Goal: Task Accomplishment & Management: Use online tool/utility

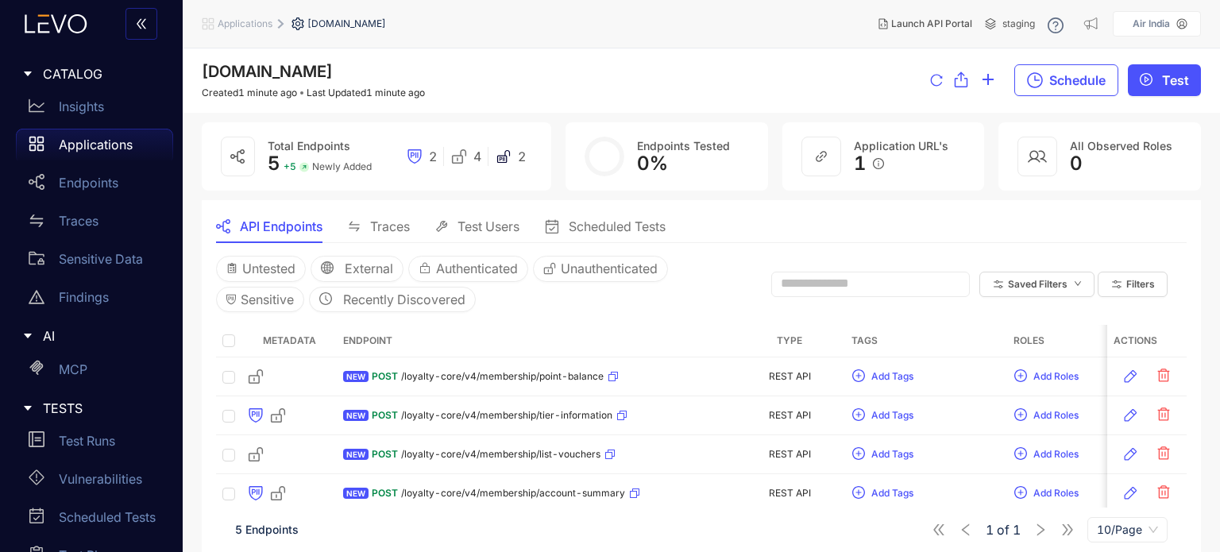
scroll to position [64, 0]
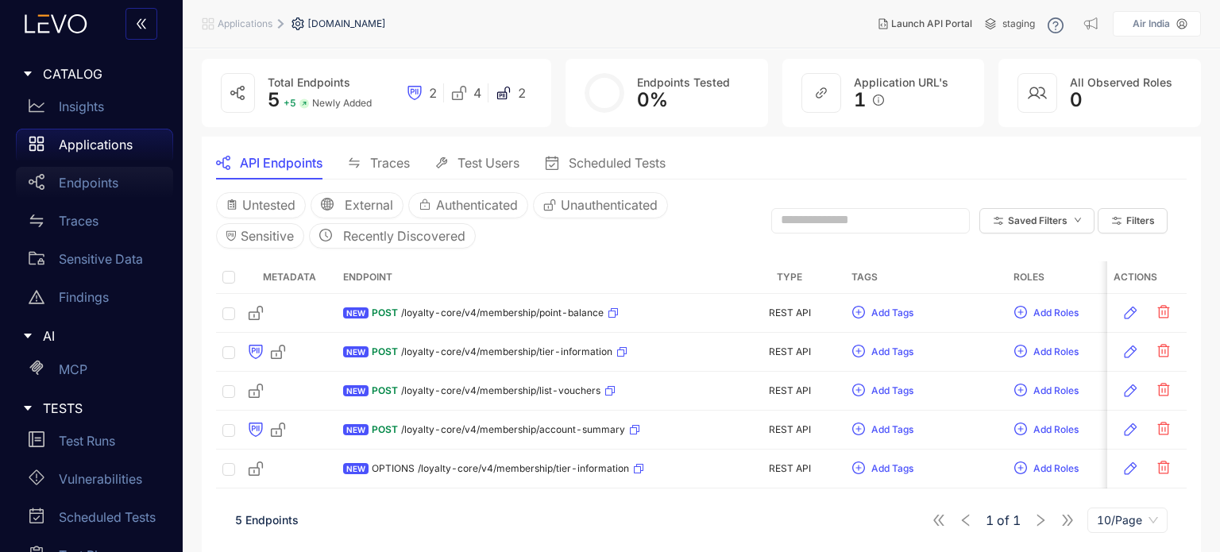
click at [99, 180] on p "Endpoints" at bounding box center [89, 182] width 60 height 14
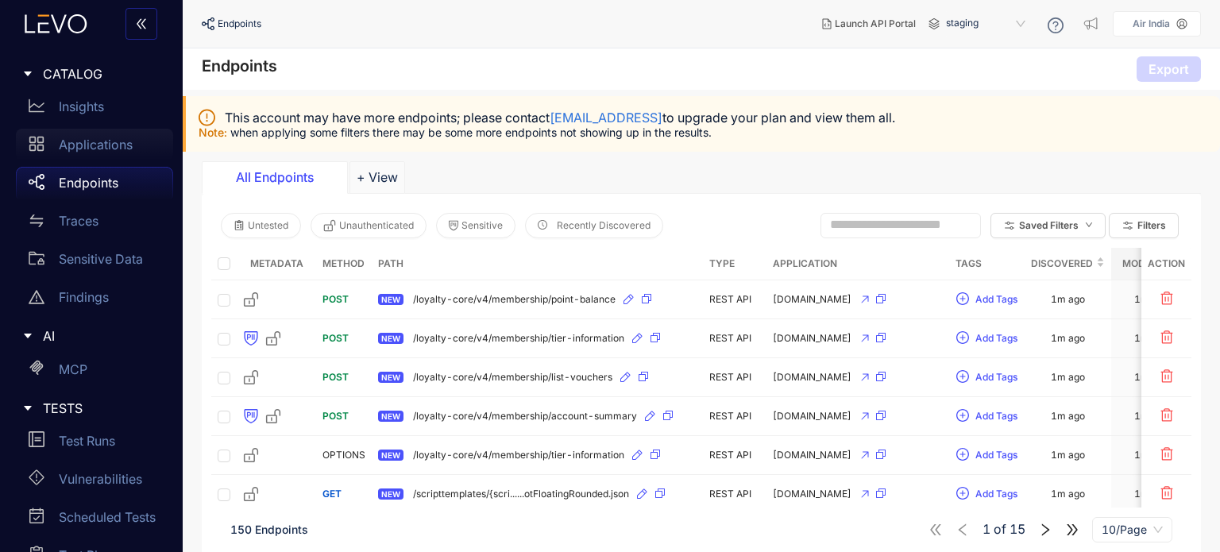
click at [91, 142] on p "Applications" at bounding box center [96, 144] width 74 height 14
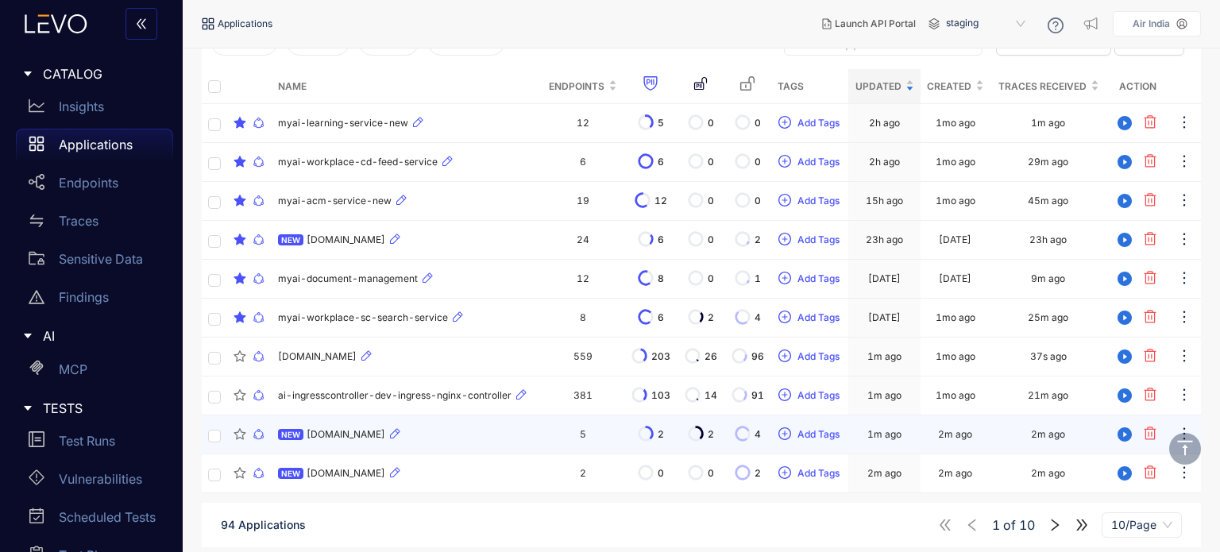
scroll to position [216, 0]
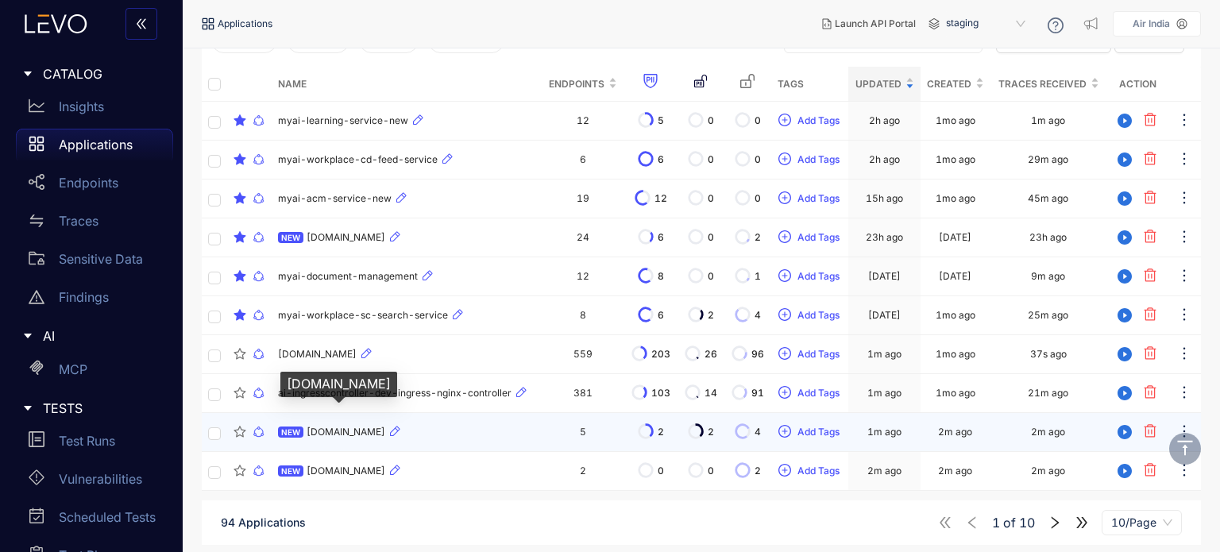
click at [353, 430] on span "[DOMAIN_NAME]" at bounding box center [345, 431] width 79 height 11
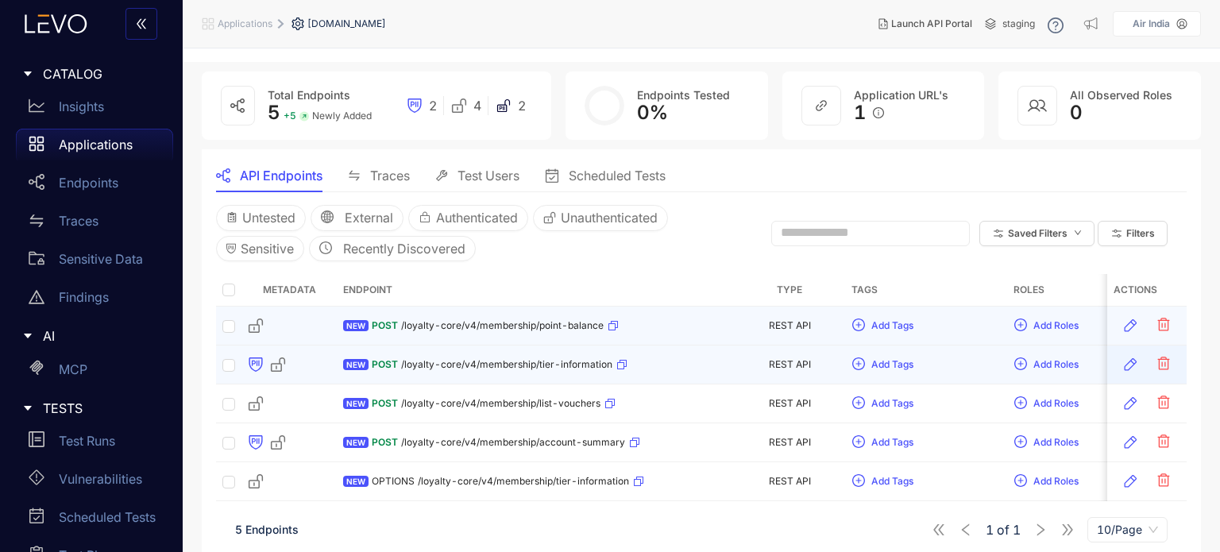
scroll to position [64, 0]
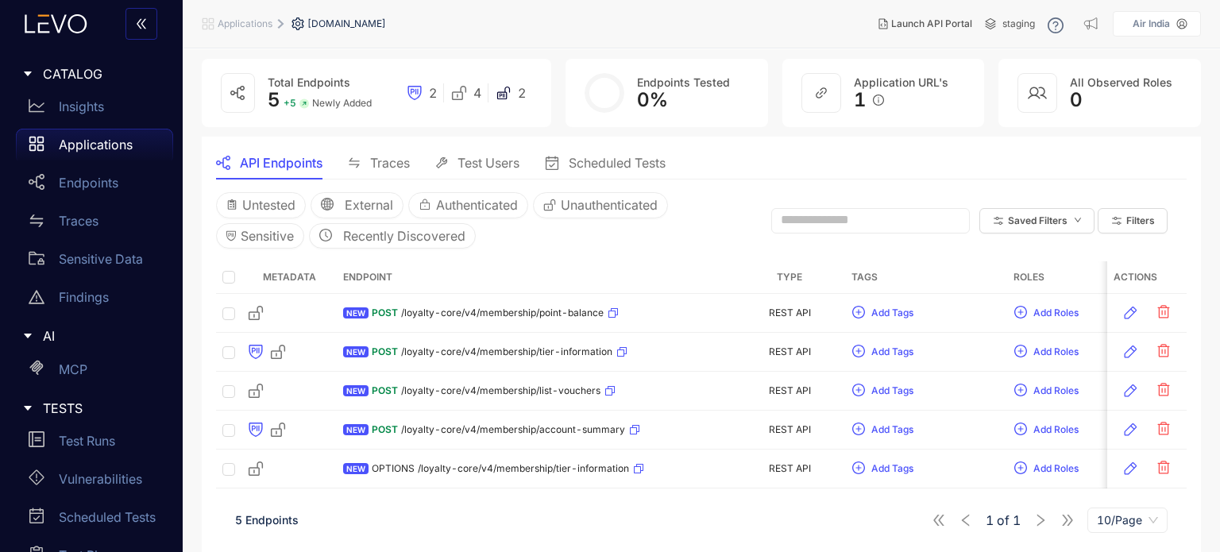
click at [1037, 518] on div "1 of 1 10/Page" at bounding box center [1049, 519] width 236 height 25
click at [1099, 515] on span "10/Page" at bounding box center [1126, 520] width 61 height 24
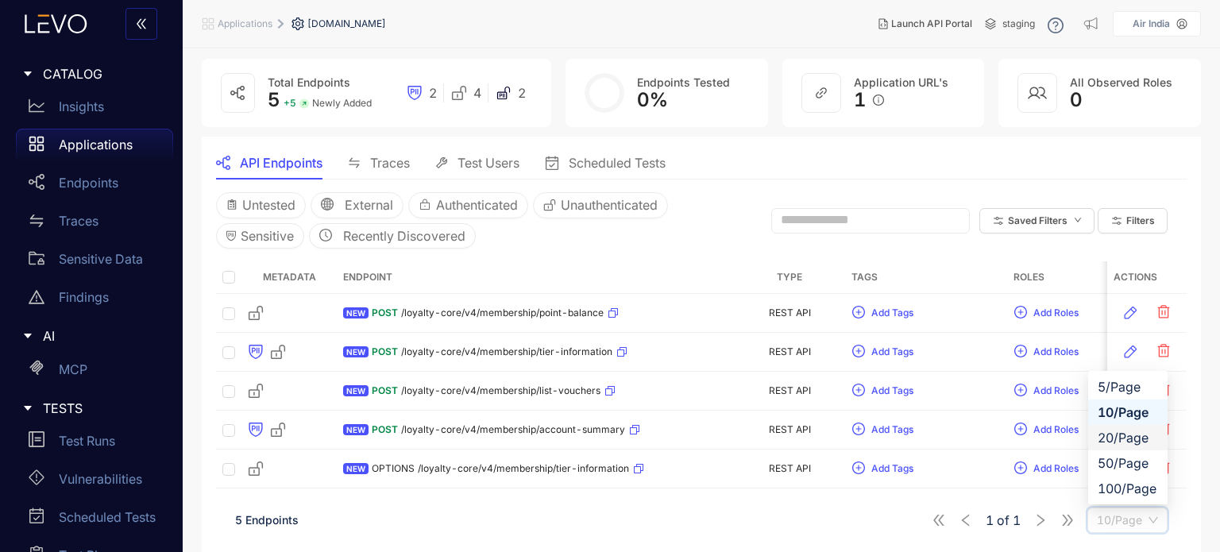
click at [1108, 432] on div "20/Page" at bounding box center [1127, 437] width 60 height 17
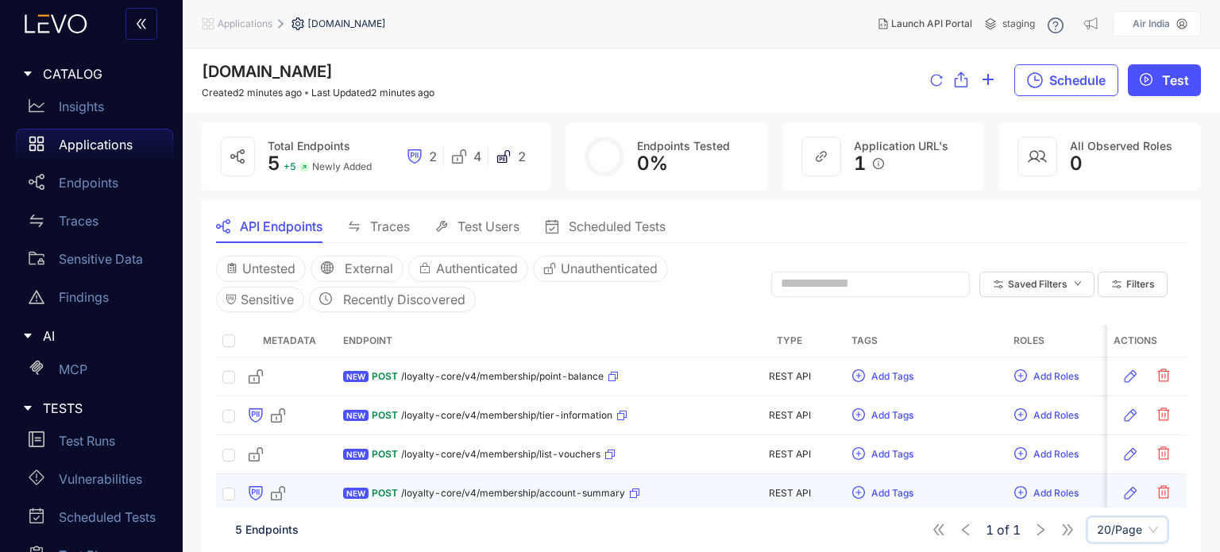
scroll to position [64, 0]
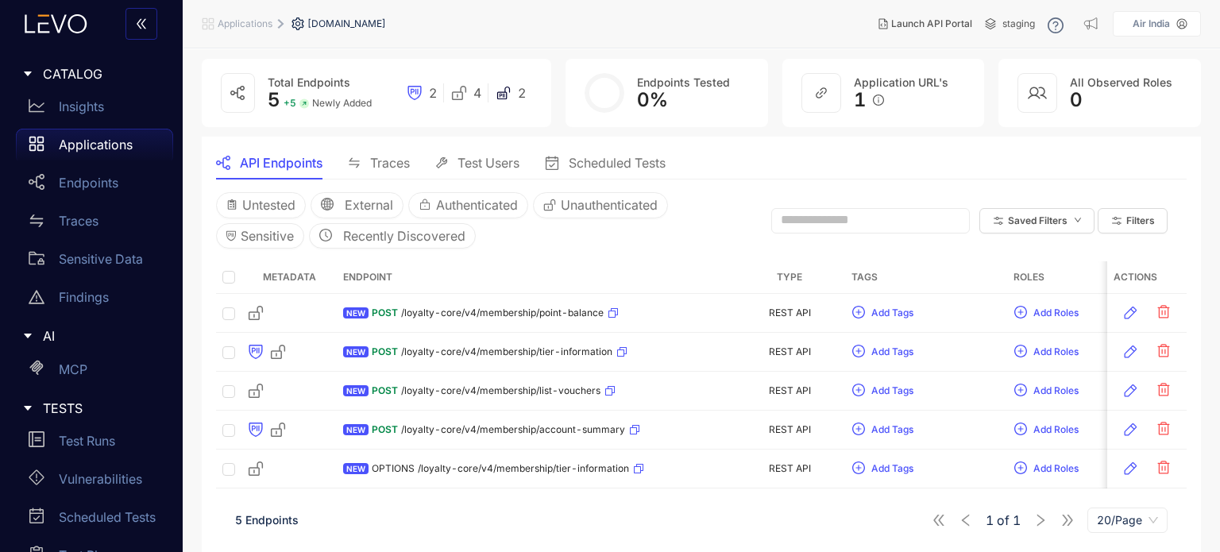
click at [400, 161] on span "Traces" at bounding box center [390, 163] width 40 height 14
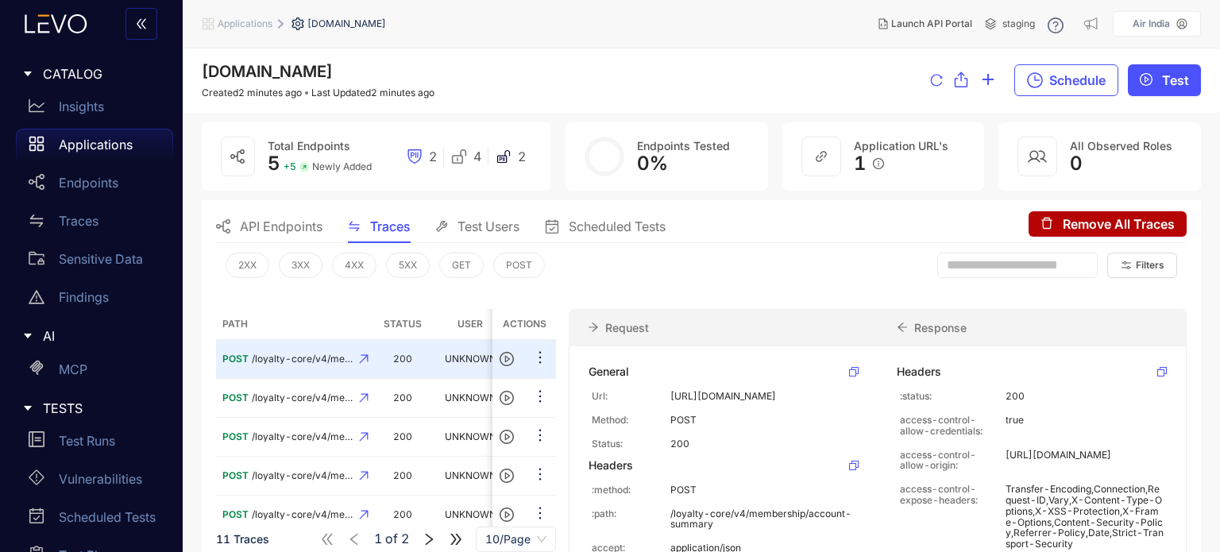
click at [482, 234] on div "Test Users" at bounding box center [477, 226] width 84 height 33
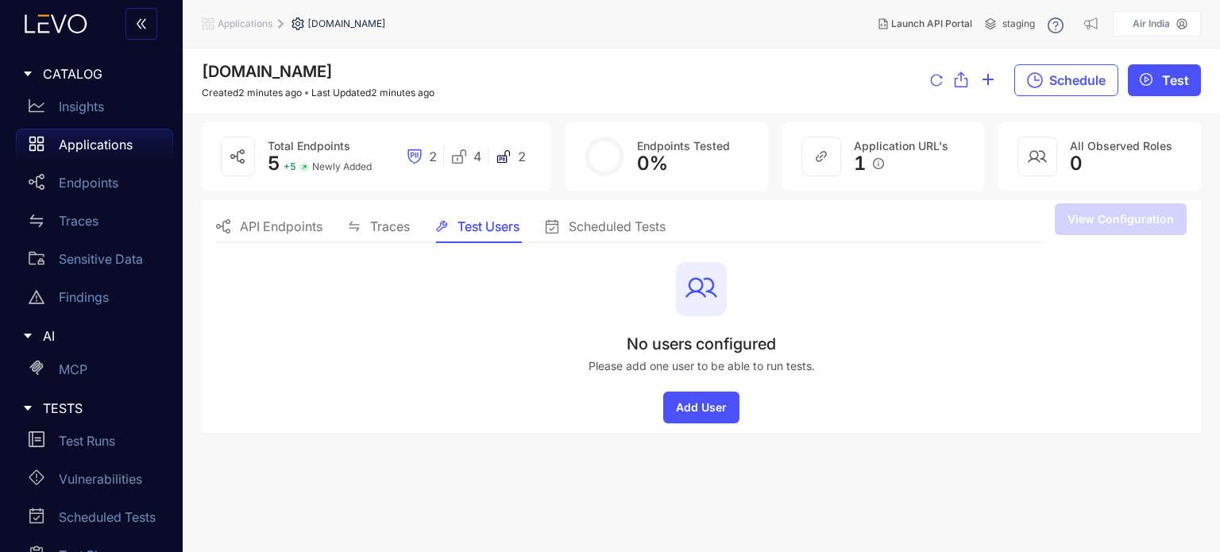
click at [588, 231] on span "Scheduled Tests" at bounding box center [616, 226] width 97 height 14
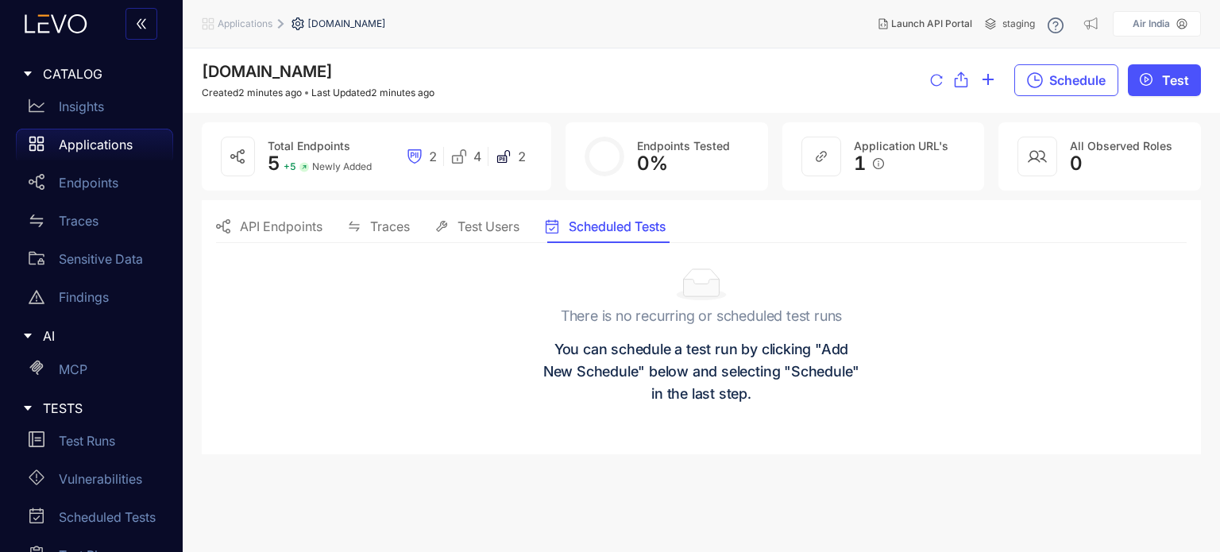
click at [295, 225] on span "API Endpoints" at bounding box center [281, 226] width 83 height 14
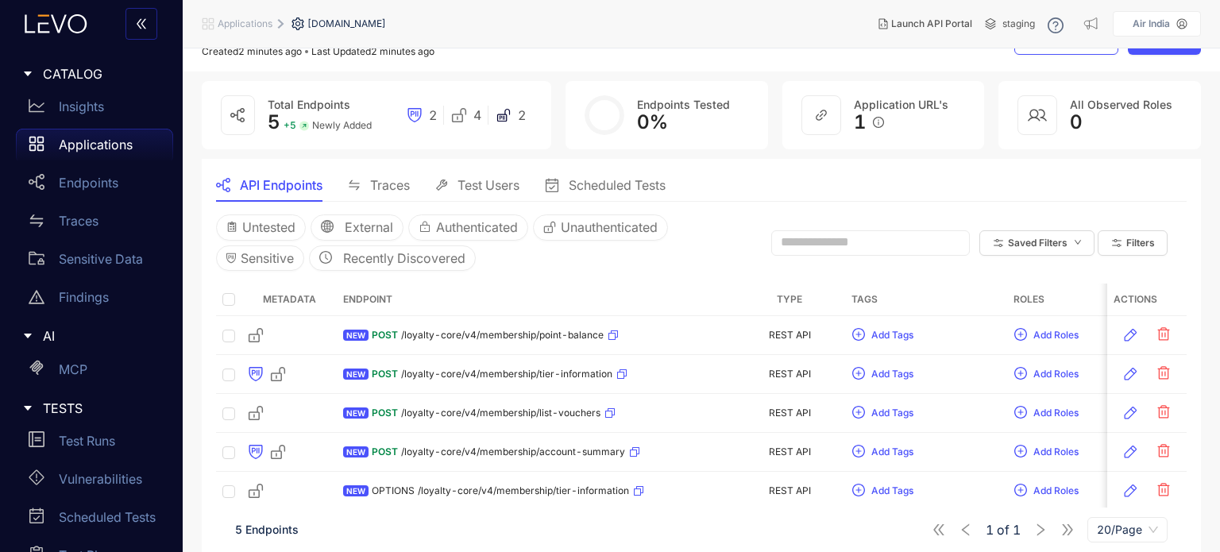
scroll to position [64, 0]
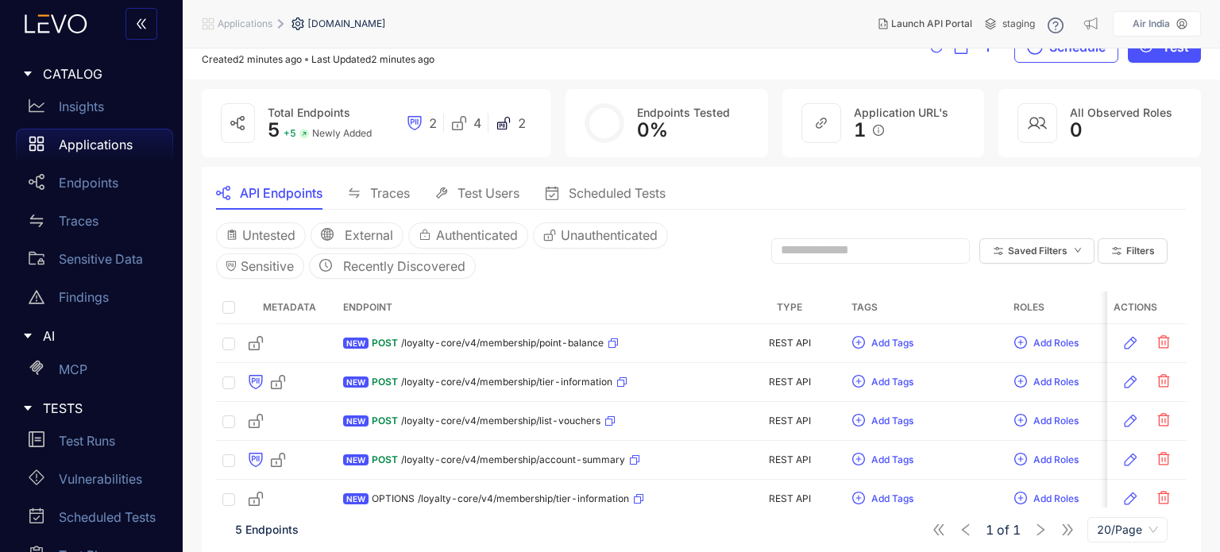
scroll to position [64, 0]
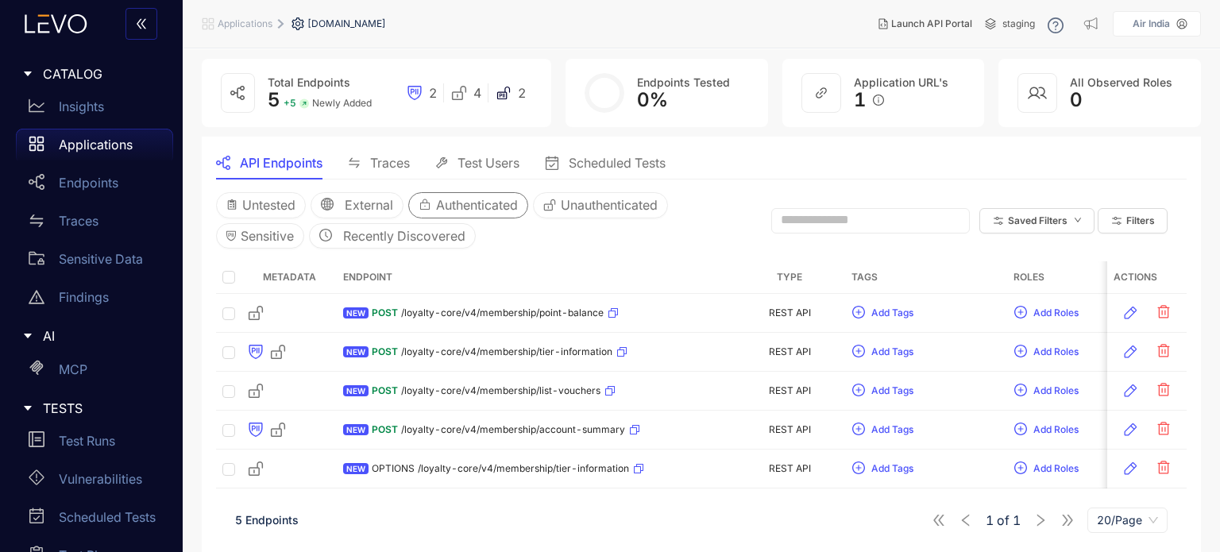
click at [470, 200] on span "Authenticated" at bounding box center [477, 205] width 82 height 14
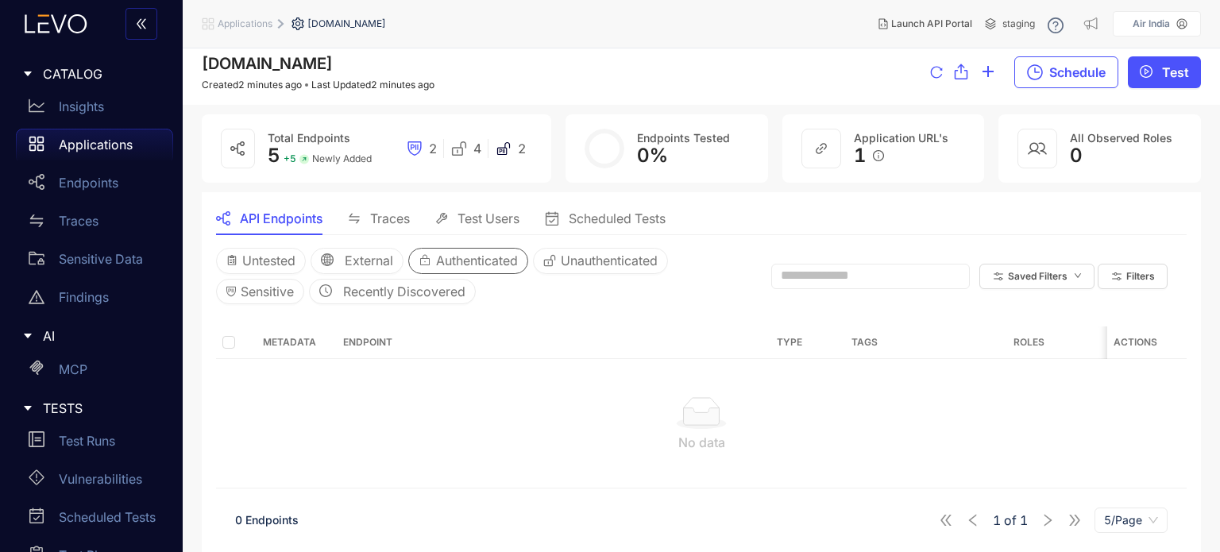
scroll to position [10, 0]
click at [459, 258] on span "Authenticated" at bounding box center [477, 260] width 82 height 14
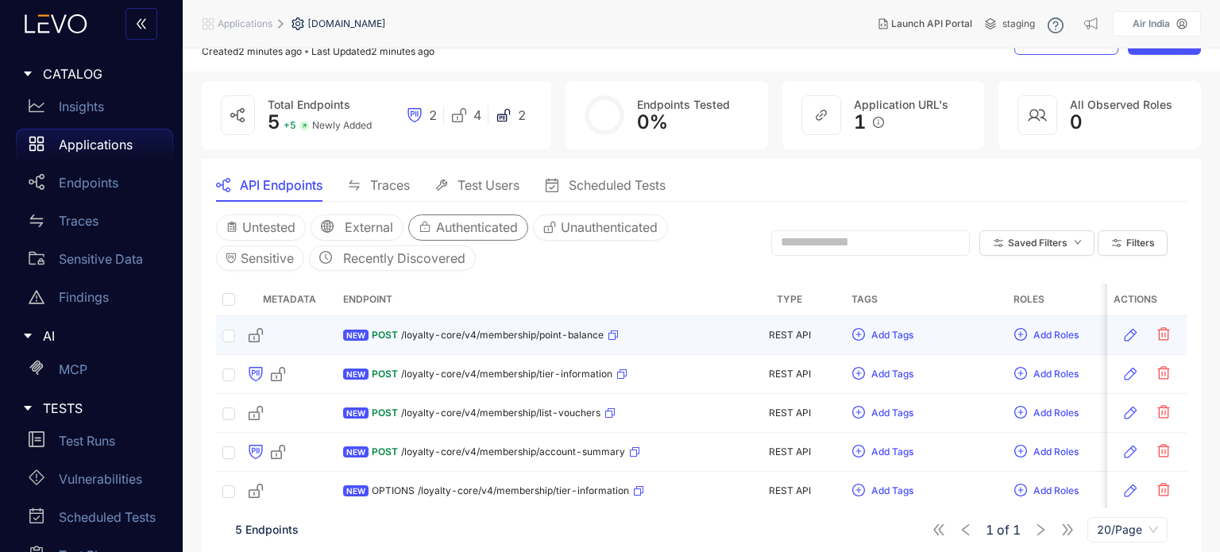
scroll to position [64, 0]
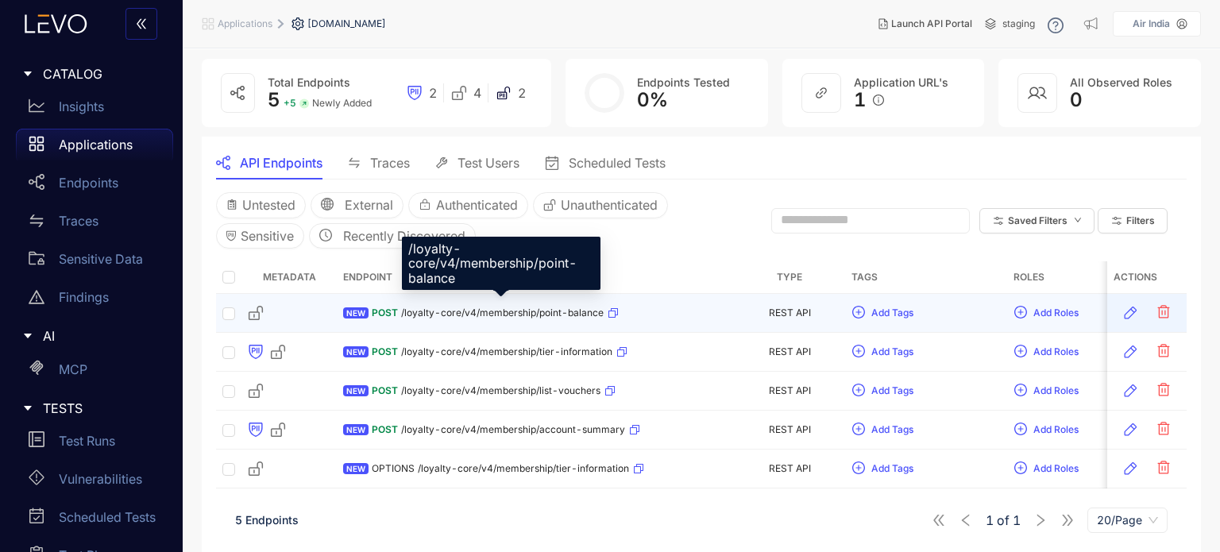
click at [553, 310] on span "/loyalty-core/v4/membership/point-balance" at bounding box center [502, 312] width 202 height 11
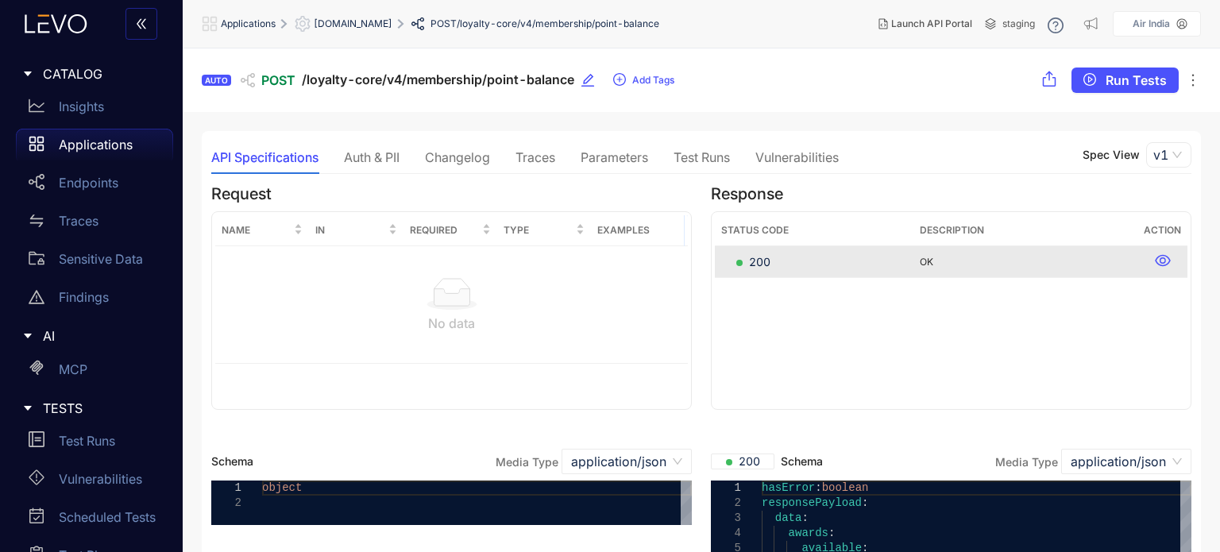
click at [391, 164] on div "Auth & PII" at bounding box center [372, 157] width 56 height 14
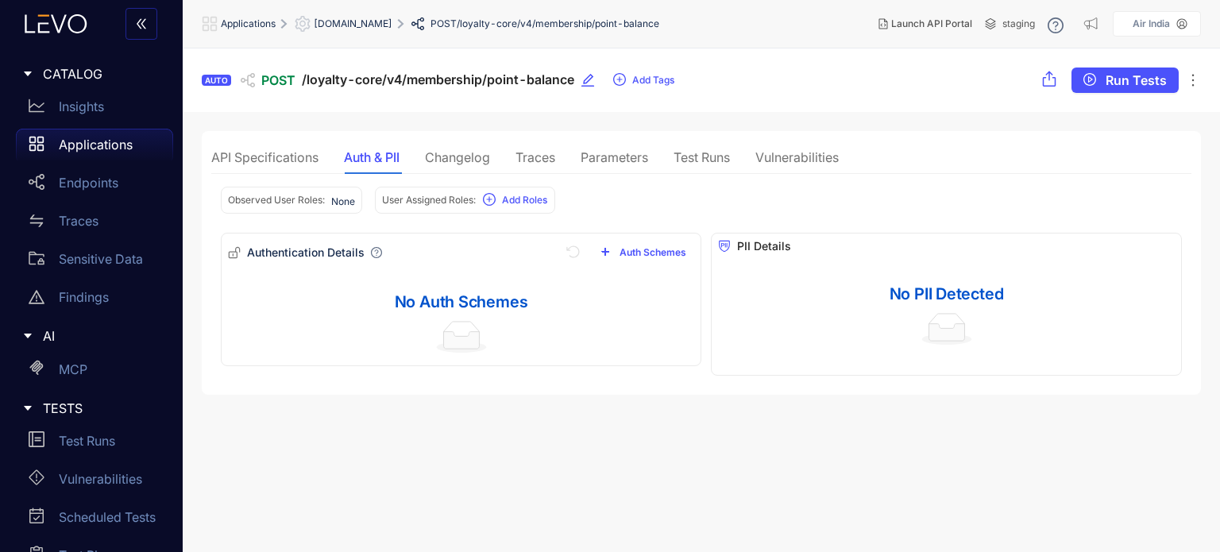
click at [606, 160] on div "Parameters" at bounding box center [613, 157] width 67 height 14
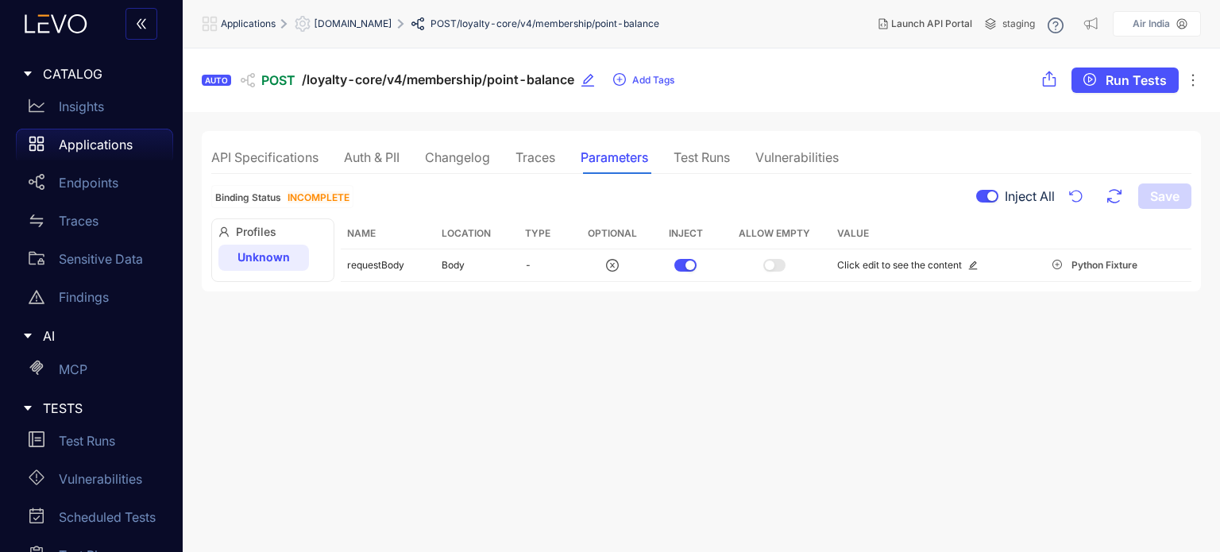
click at [728, 168] on div "Test Runs" at bounding box center [701, 157] width 56 height 33
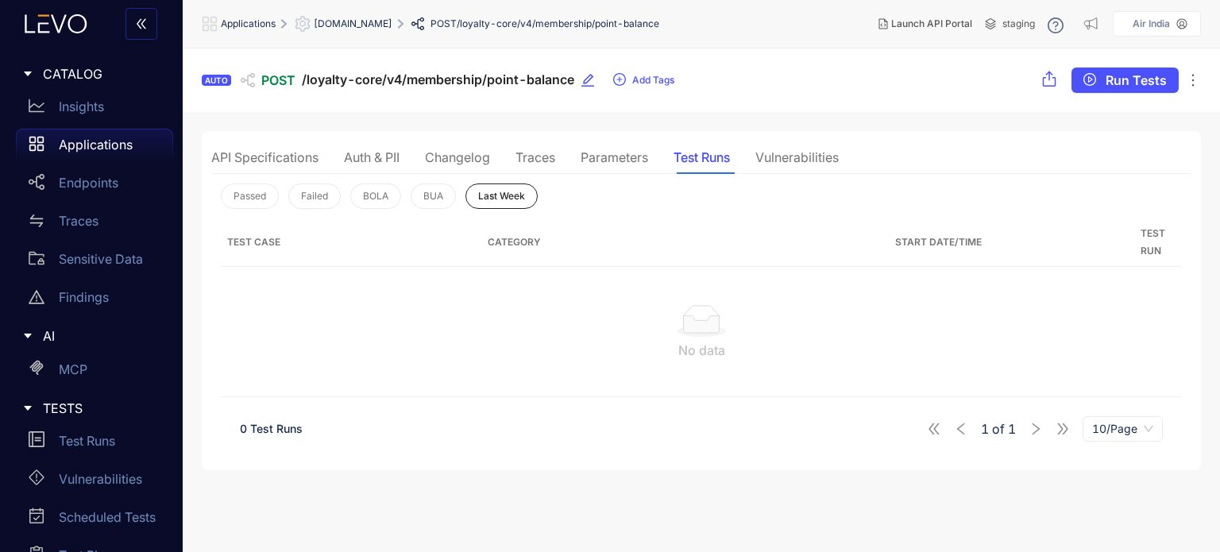
click at [542, 164] on div "Traces" at bounding box center [535, 157] width 40 height 14
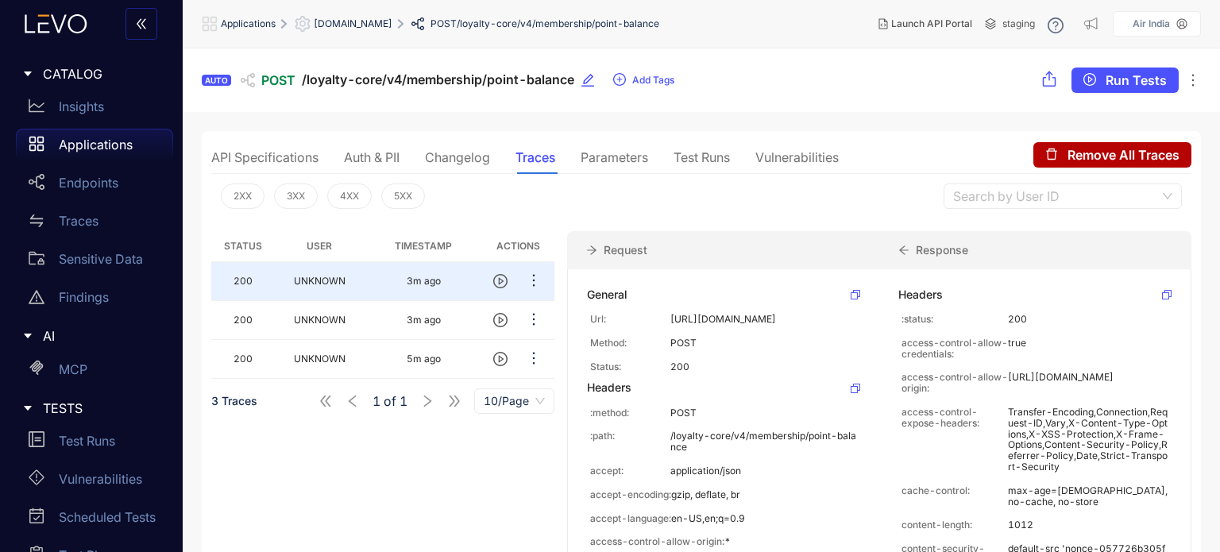
click at [95, 148] on p "Applications" at bounding box center [96, 144] width 74 height 14
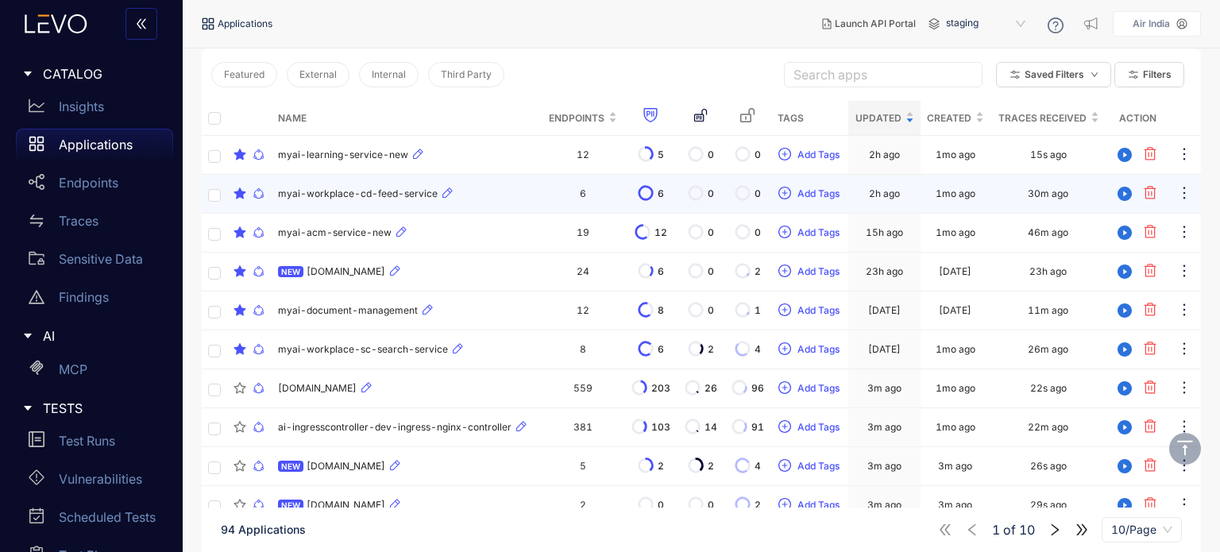
scroll to position [216, 0]
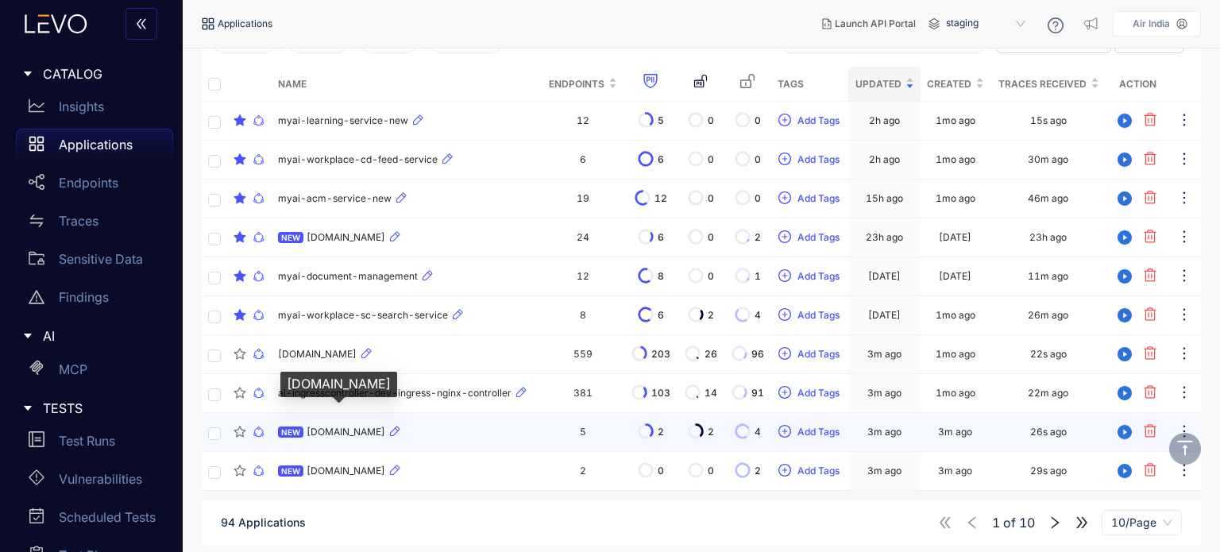
click at [358, 433] on span "[DOMAIN_NAME]" at bounding box center [345, 431] width 79 height 11
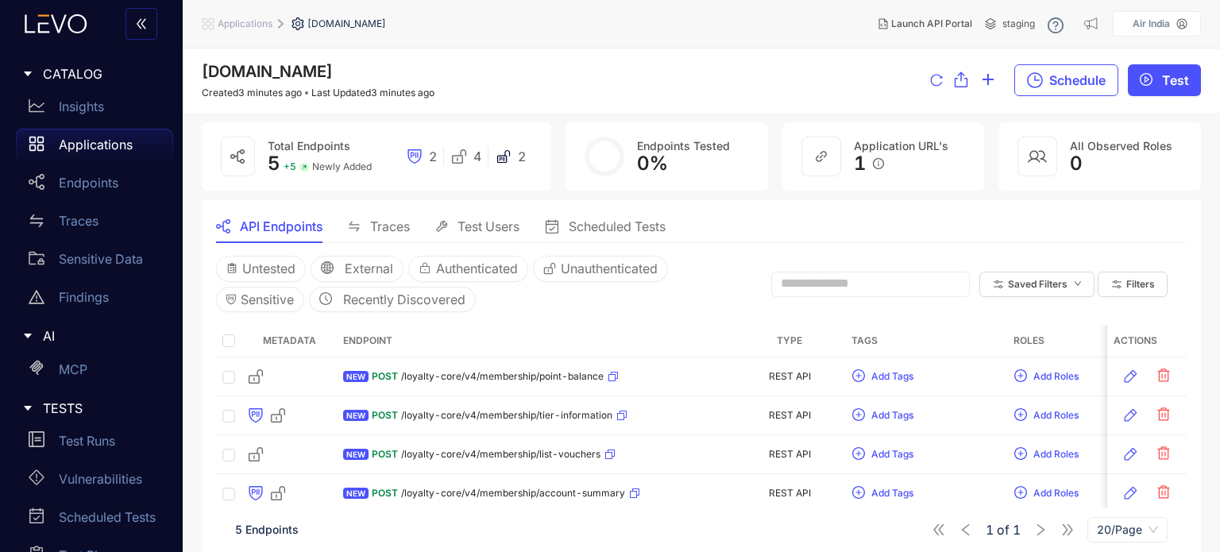
scroll to position [64, 0]
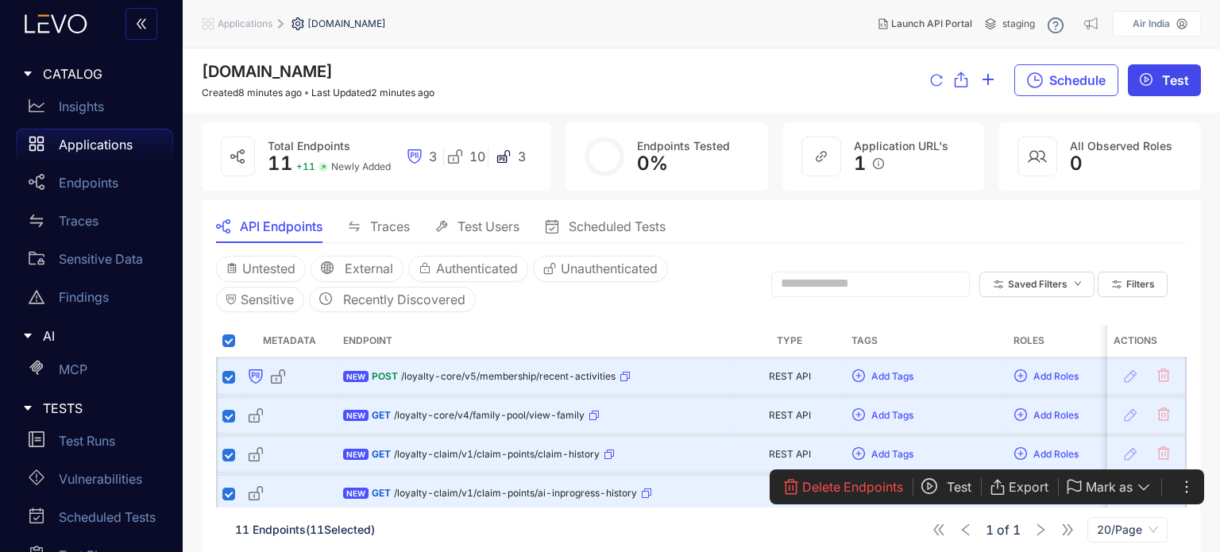
click at [1166, 85] on span "Test" at bounding box center [1175, 80] width 27 height 14
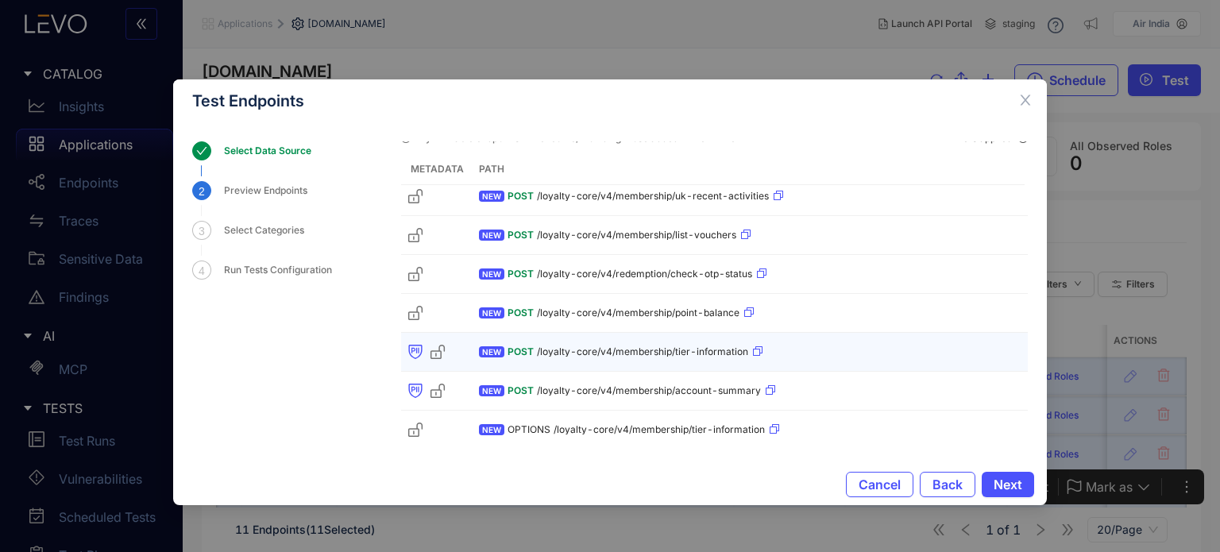
scroll to position [128, 0]
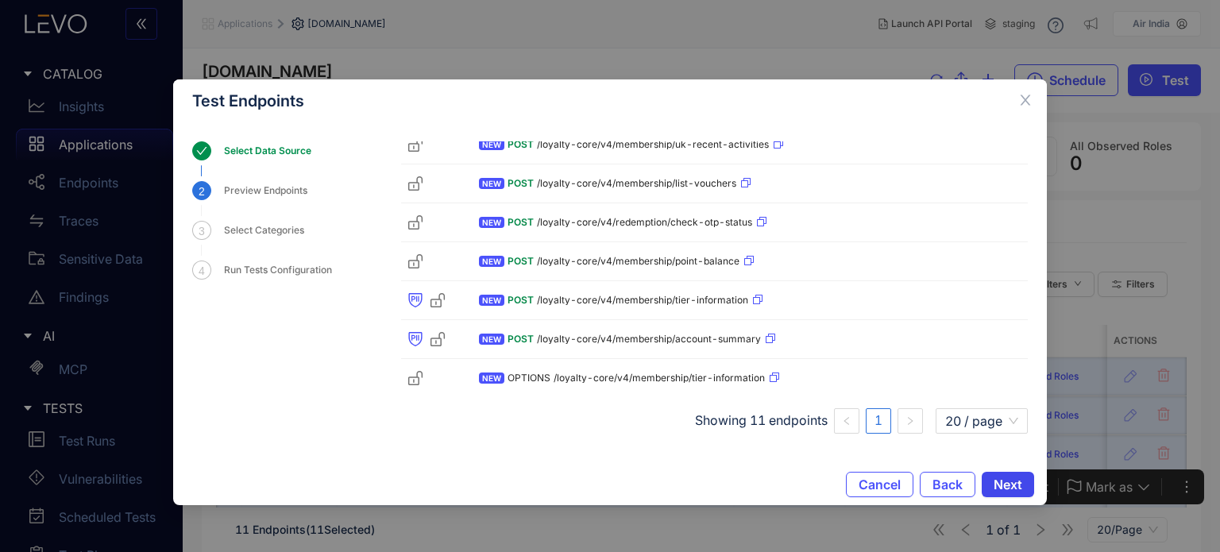
click at [997, 480] on span "Next" at bounding box center [1007, 484] width 29 height 14
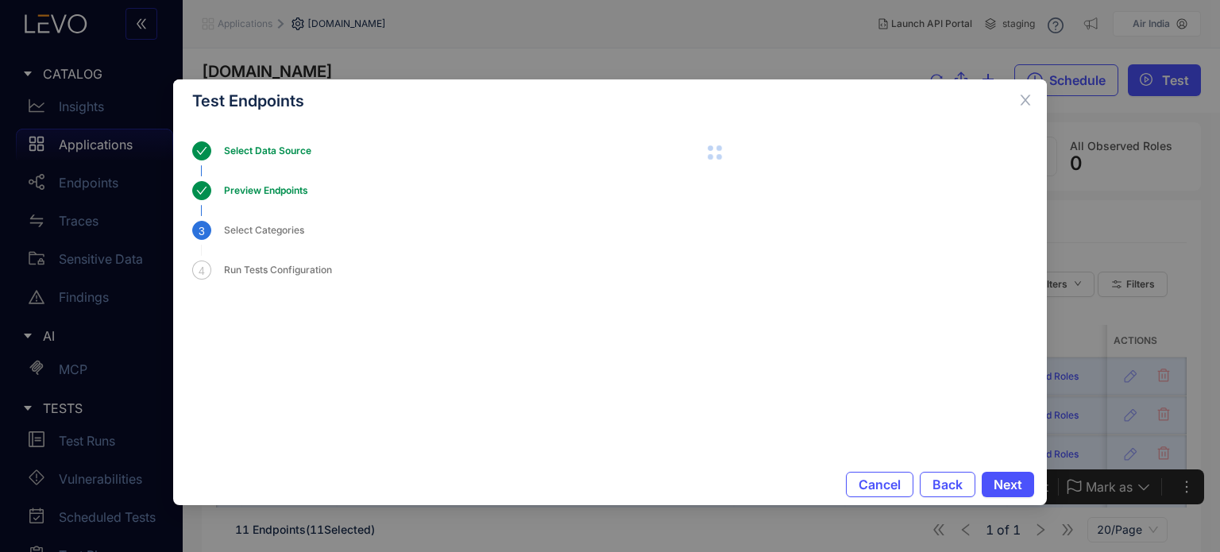
scroll to position [0, 0]
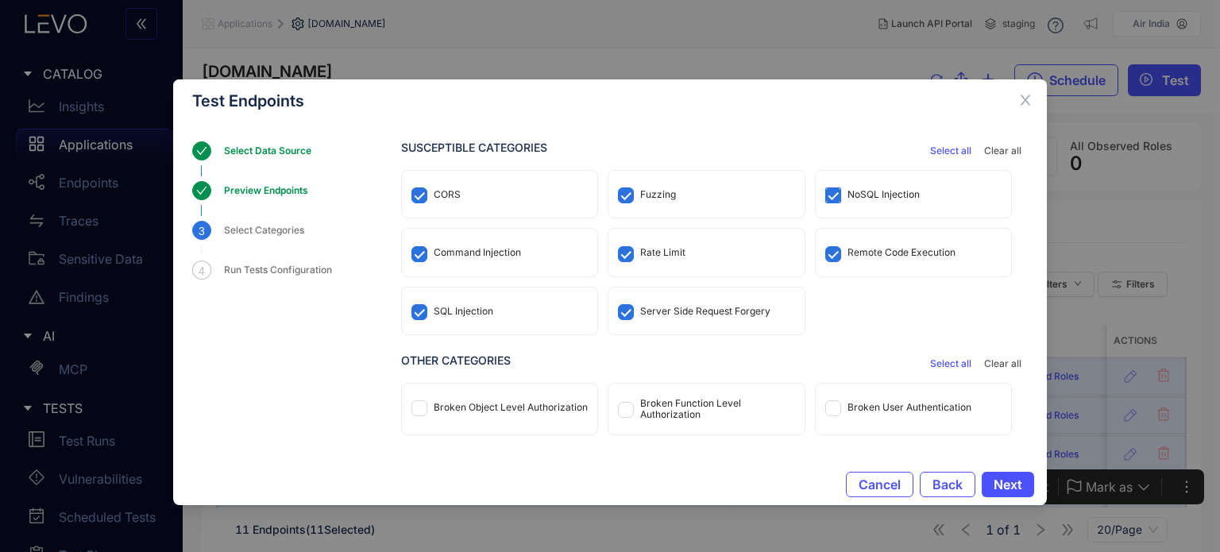
click at [838, 193] on span at bounding box center [833, 195] width 16 height 16
click at [834, 256] on span at bounding box center [833, 254] width 16 height 16
click at [835, 190] on span at bounding box center [833, 195] width 16 height 16
click at [995, 152] on span "Clear all" at bounding box center [1002, 150] width 37 height 11
click at [441, 194] on div "CORS" at bounding box center [447, 194] width 27 height 11
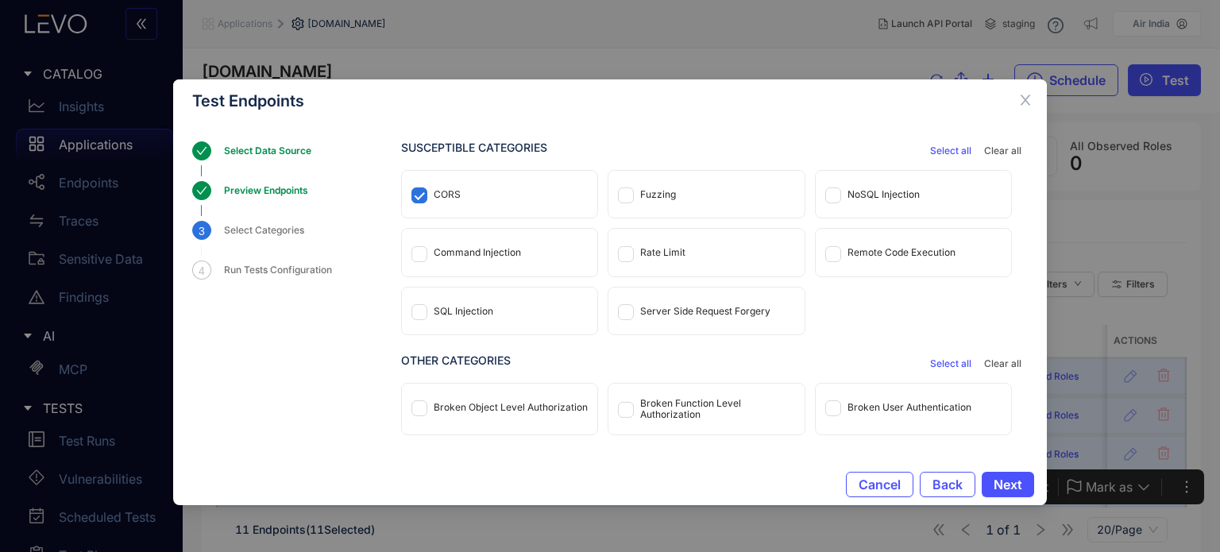
click at [521, 247] on div "Command Injection" at bounding box center [499, 252] width 195 height 47
click at [488, 310] on div "SQL Injection" at bounding box center [464, 311] width 60 height 11
click at [836, 256] on span at bounding box center [833, 254] width 16 height 16
click at [641, 193] on div "Fuzzing" at bounding box center [658, 194] width 36 height 11
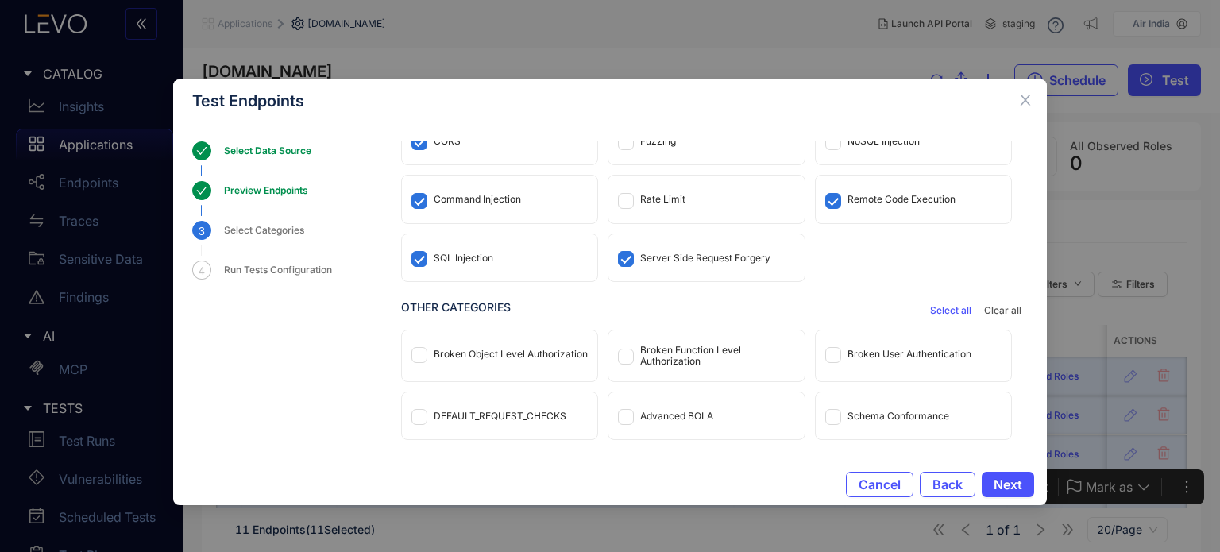
scroll to position [107, 0]
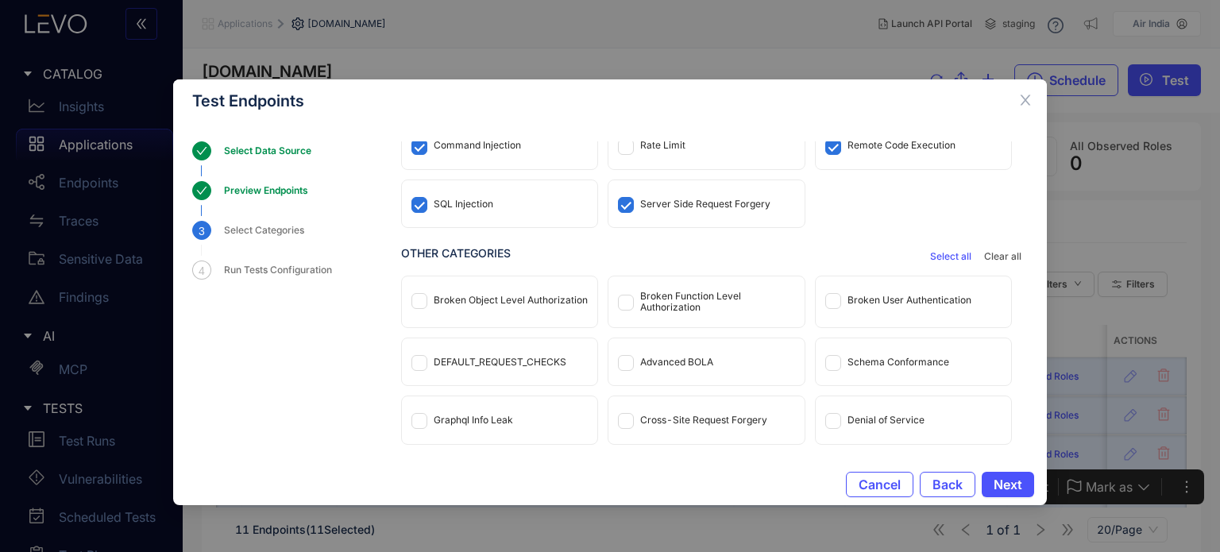
click at [553, 300] on div "Broken Object Level Authorization" at bounding box center [511, 300] width 154 height 11
click at [731, 416] on div "Cross-Site Request Forgery" at bounding box center [703, 419] width 127 height 11
click at [1010, 484] on span "Next" at bounding box center [1007, 484] width 29 height 14
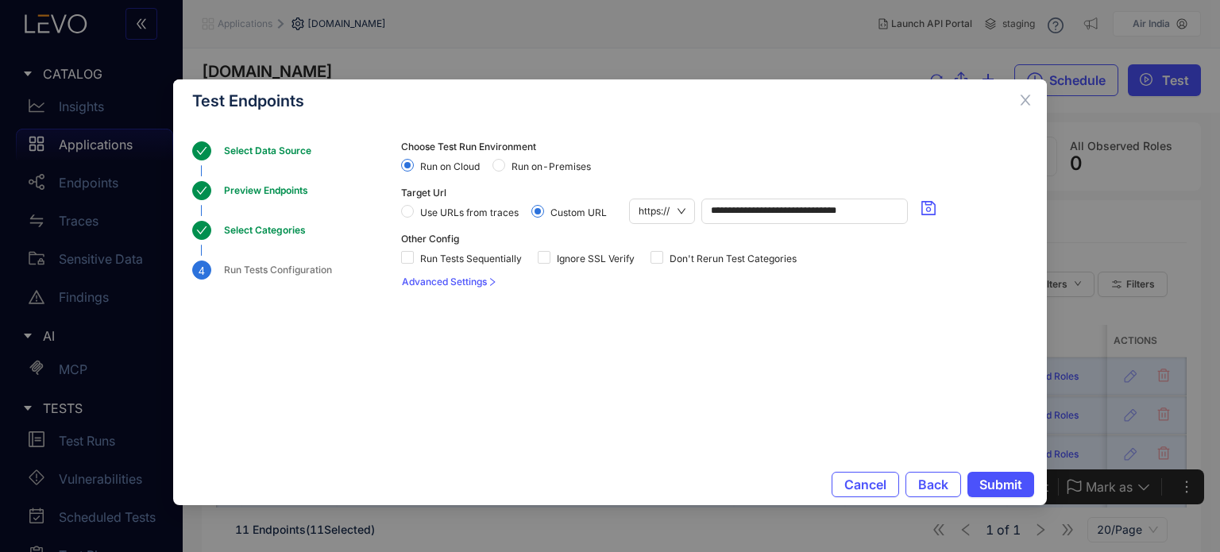
click at [524, 167] on span "Run on-Premises" at bounding box center [551, 166] width 92 height 11
click at [987, 477] on span "Submit" at bounding box center [1000, 484] width 43 height 14
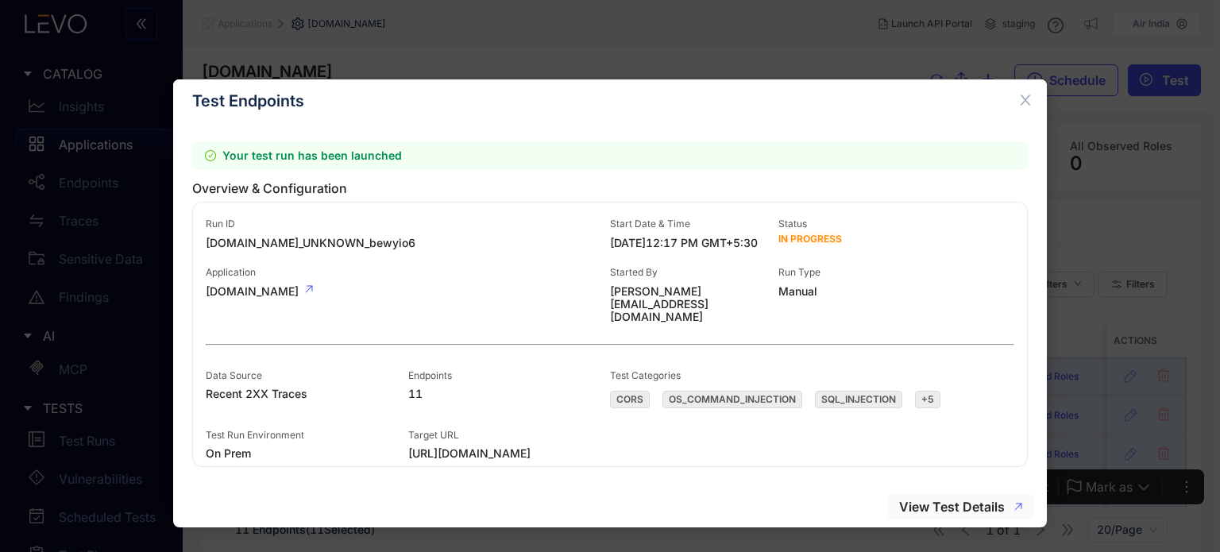
click at [934, 496] on button "View Test Details" at bounding box center [960, 506] width 147 height 25
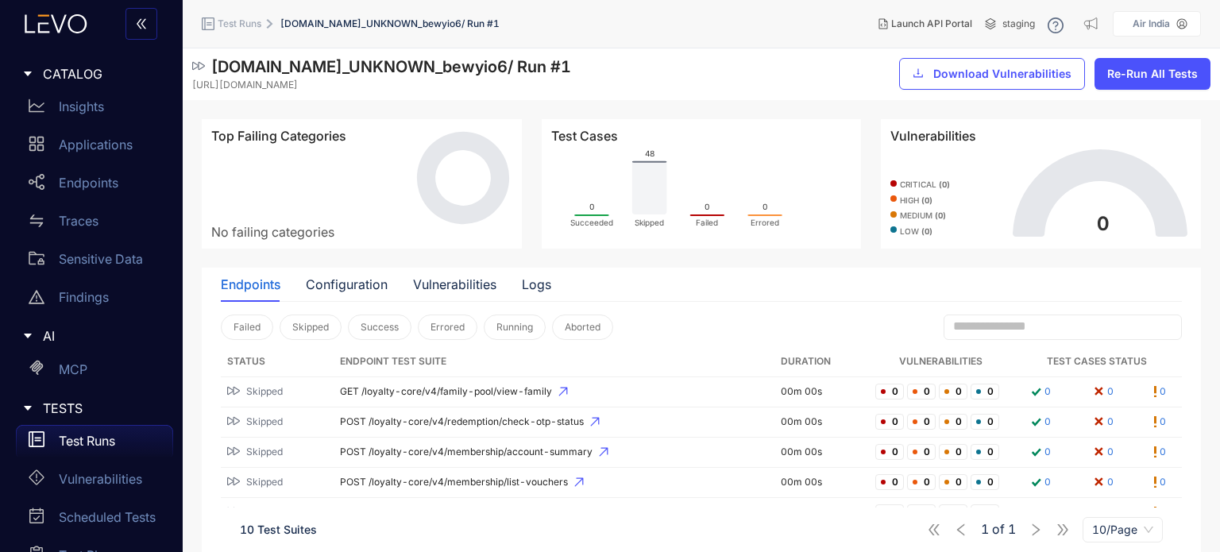
click at [630, 181] on icon "0 Succeeded 48 Skipped 0 Failed 0 Errored" at bounding box center [686, 186] width 270 height 87
click at [441, 394] on span "GET /loyalty-core/v4/family-pool/view-family" at bounding box center [554, 391] width 429 height 11
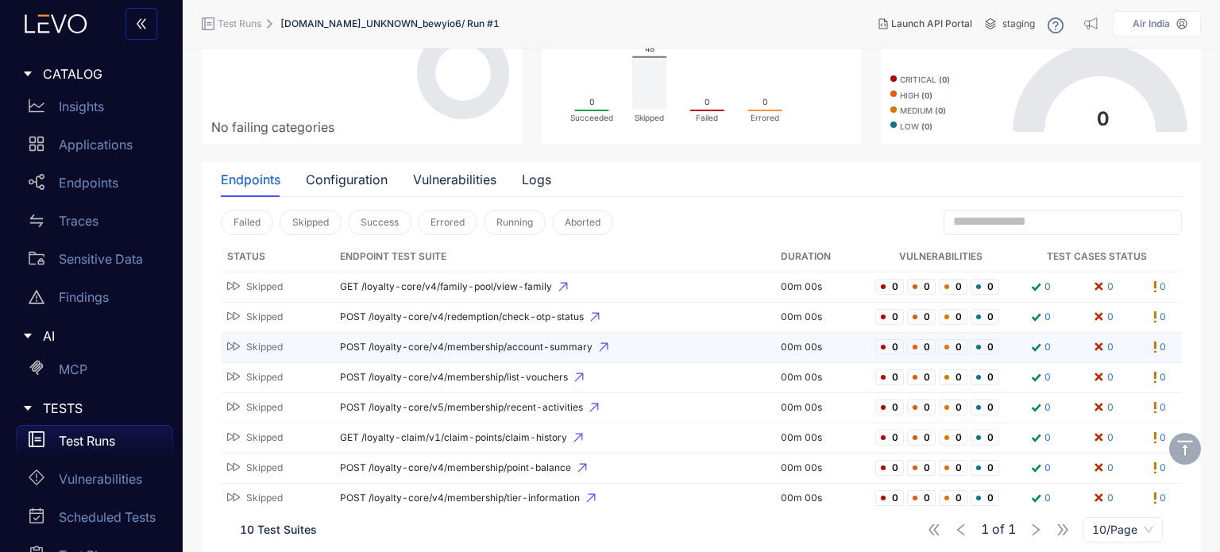
scroll to position [198, 0]
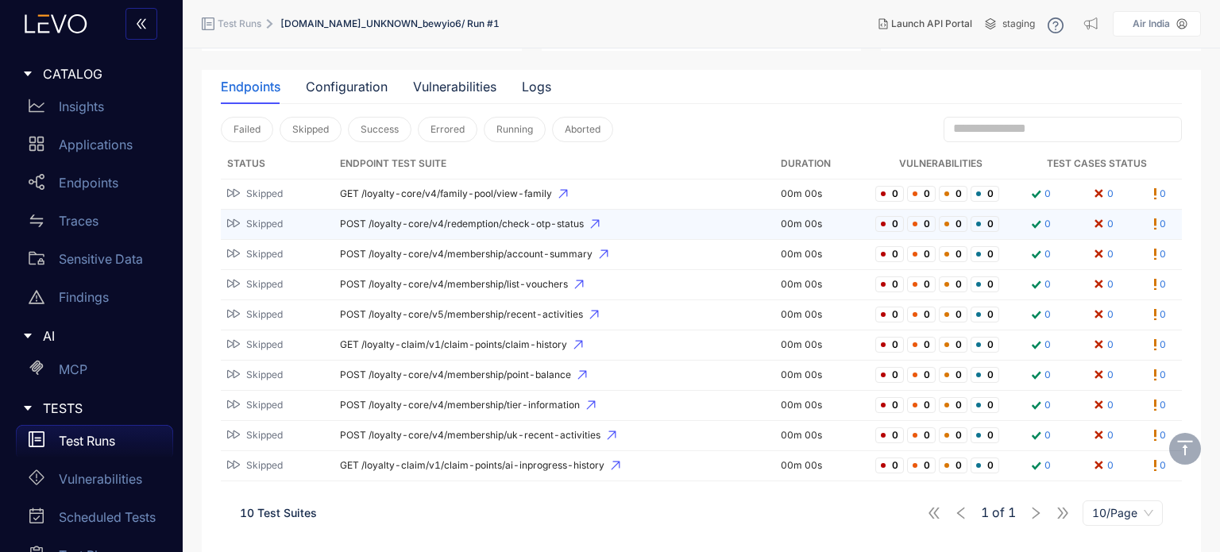
click at [643, 223] on span "POST /loyalty-core/v4/redemption/check-otp-status" at bounding box center [554, 223] width 429 height 11
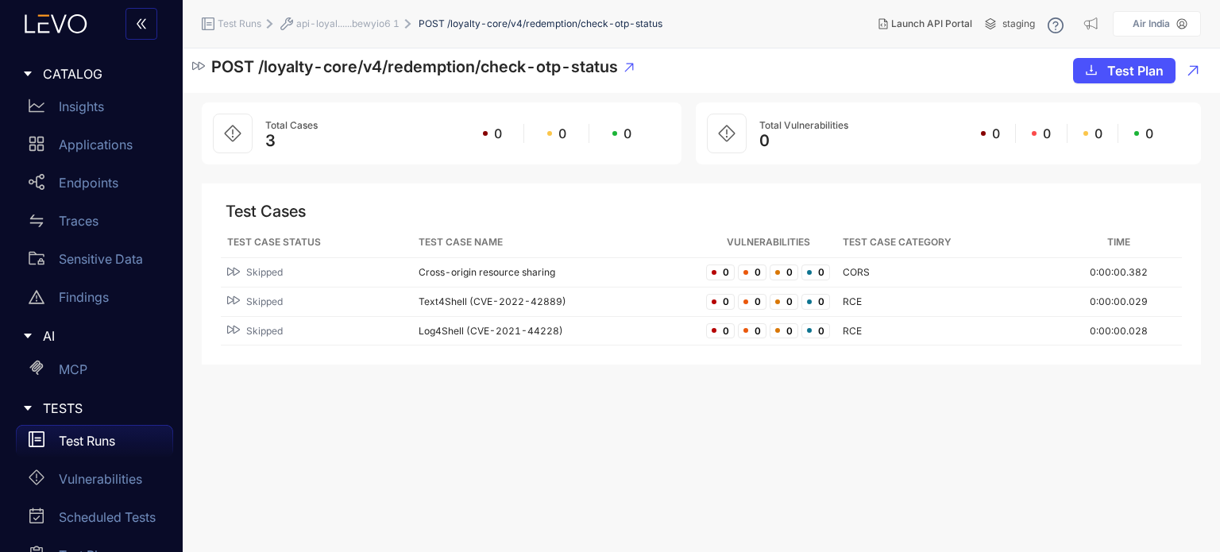
click at [129, 444] on div "Test Runs" at bounding box center [94, 441] width 157 height 32
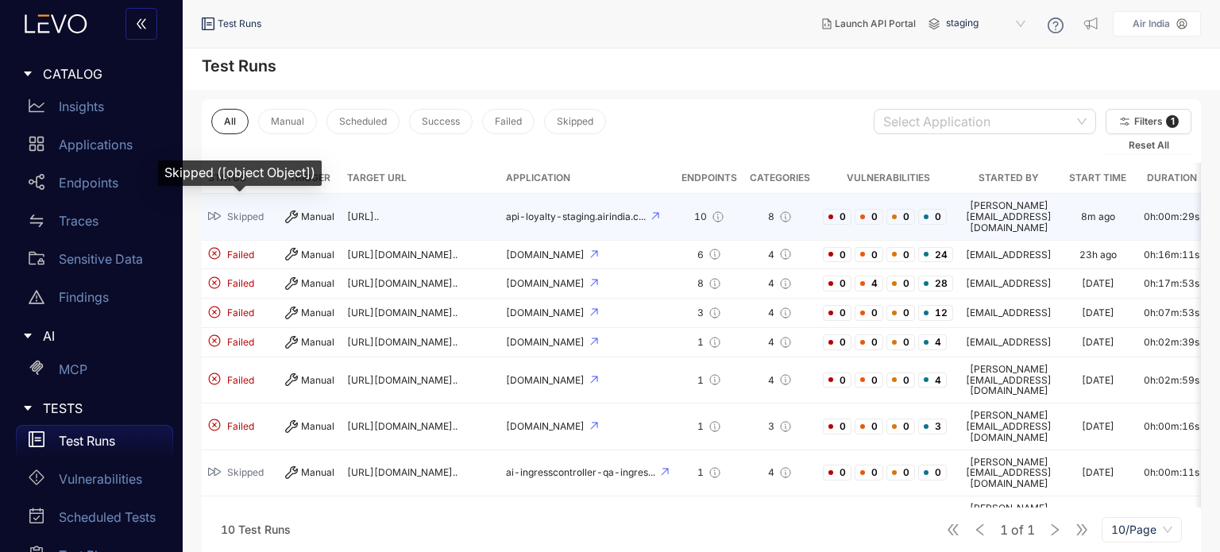
click at [245, 211] on span "Skipped" at bounding box center [245, 216] width 37 height 11
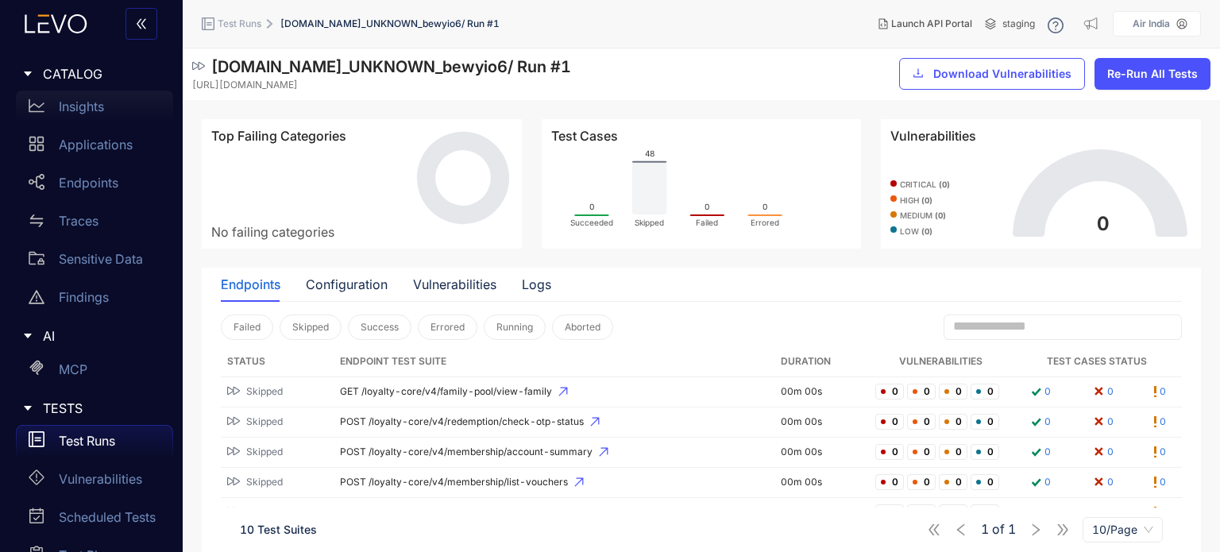
click at [94, 112] on p "Insights" at bounding box center [81, 106] width 45 height 14
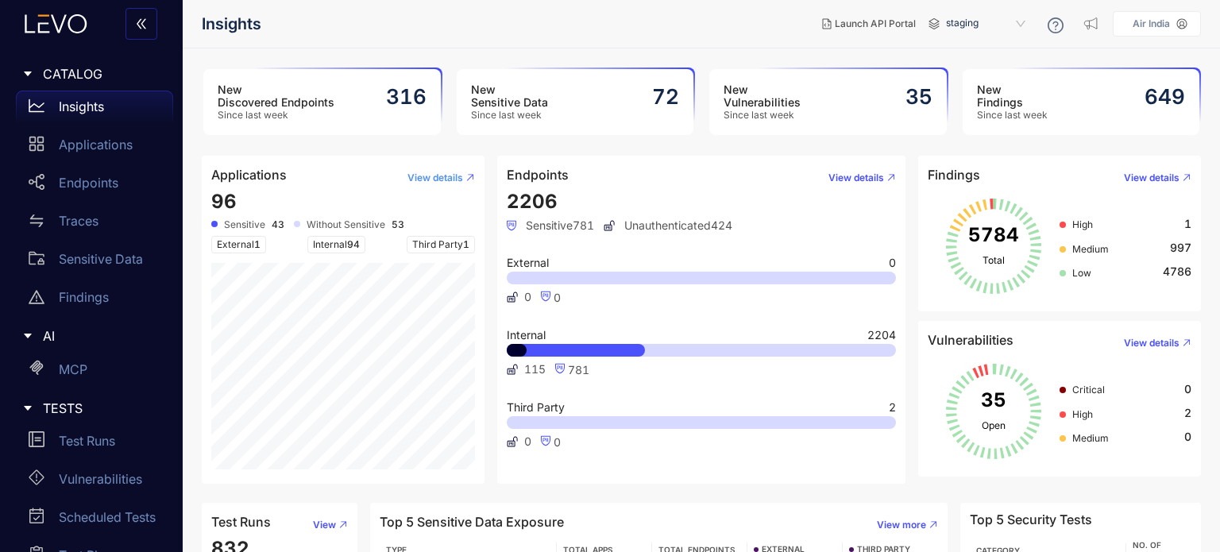
click at [425, 179] on span "View details" at bounding box center [435, 177] width 56 height 11
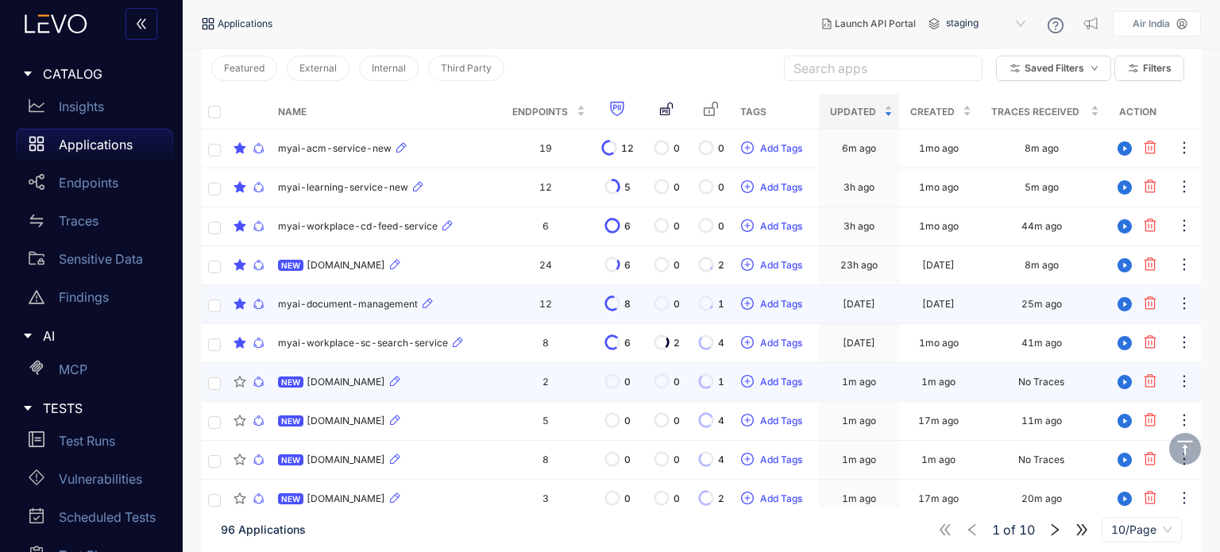
scroll to position [216, 0]
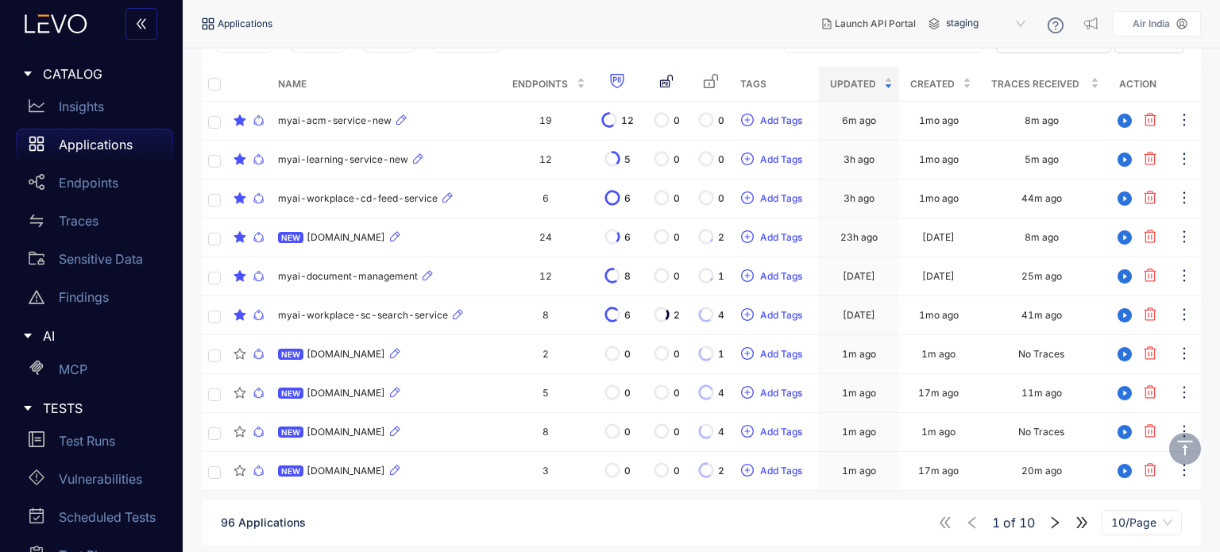
click at [1051, 515] on icon "right" at bounding box center [1054, 522] width 14 height 14
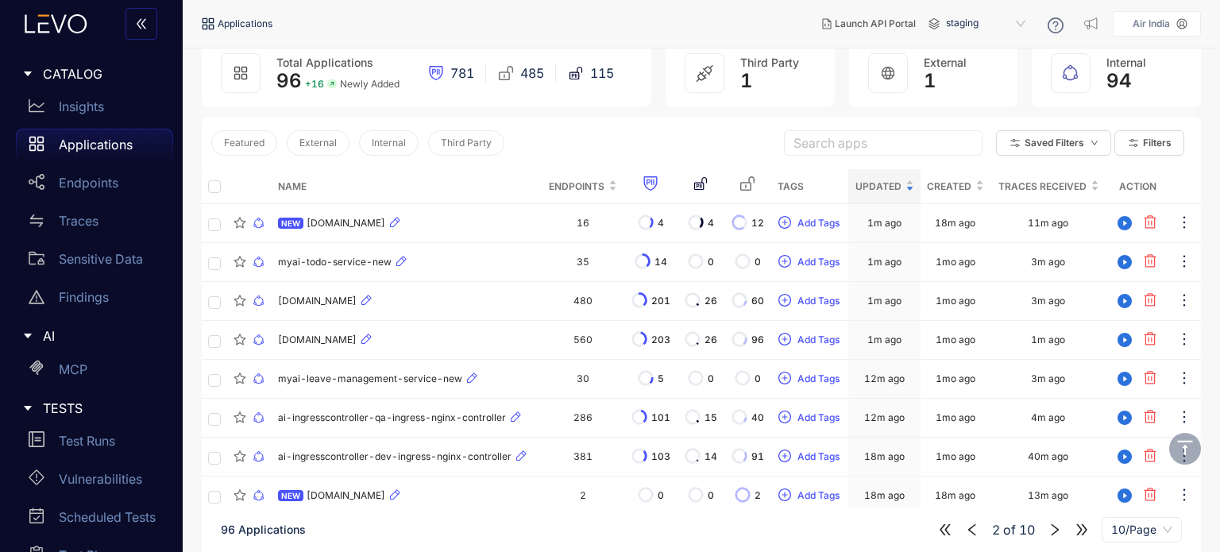
scroll to position [216, 0]
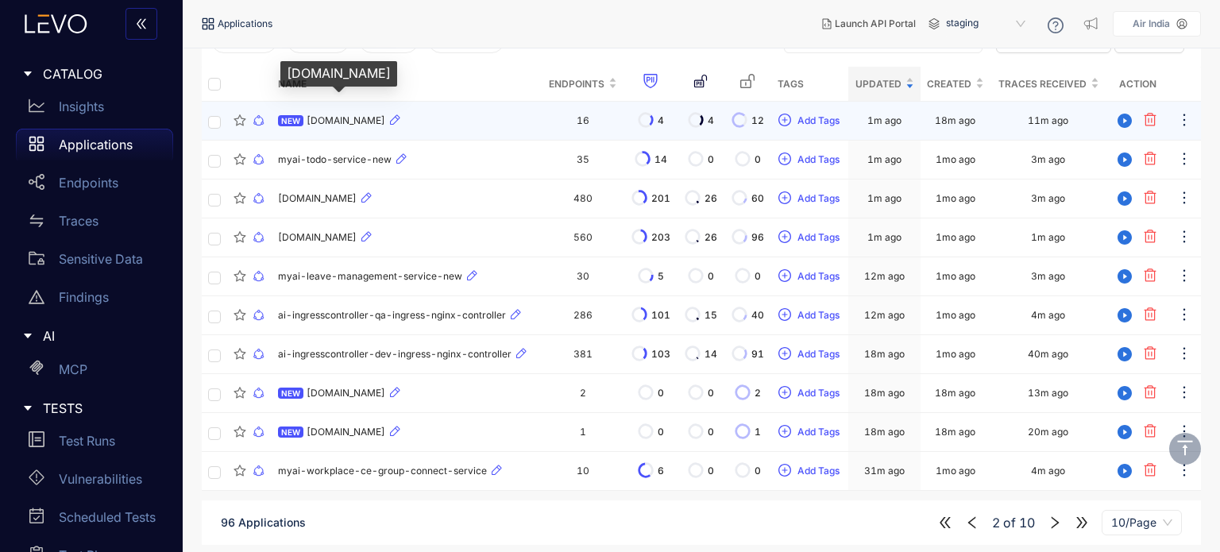
click at [385, 119] on span "[DOMAIN_NAME]" at bounding box center [345, 120] width 79 height 11
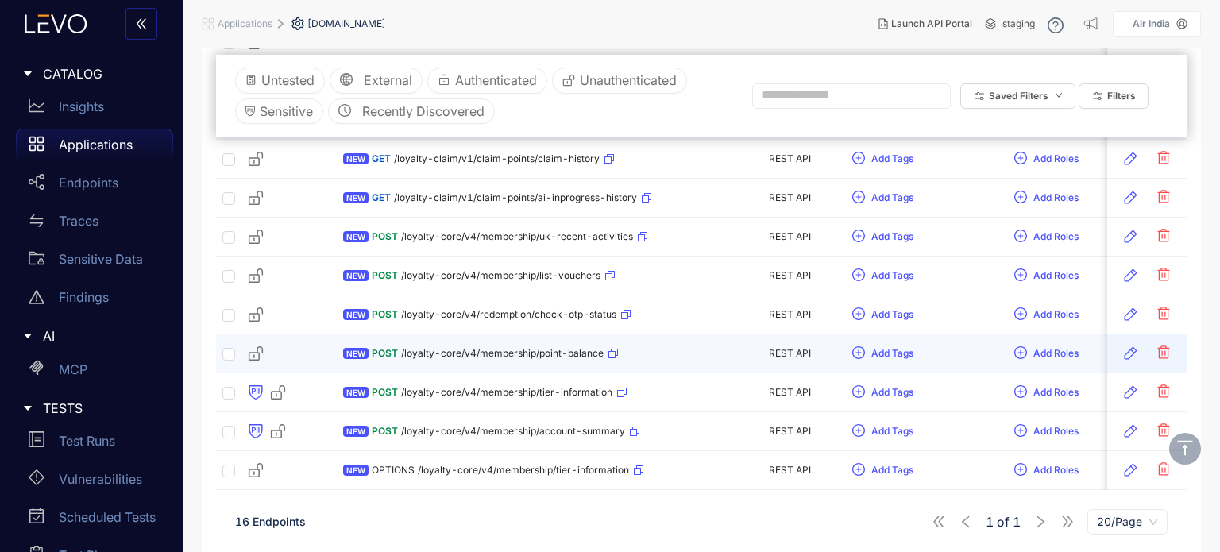
scroll to position [13, 0]
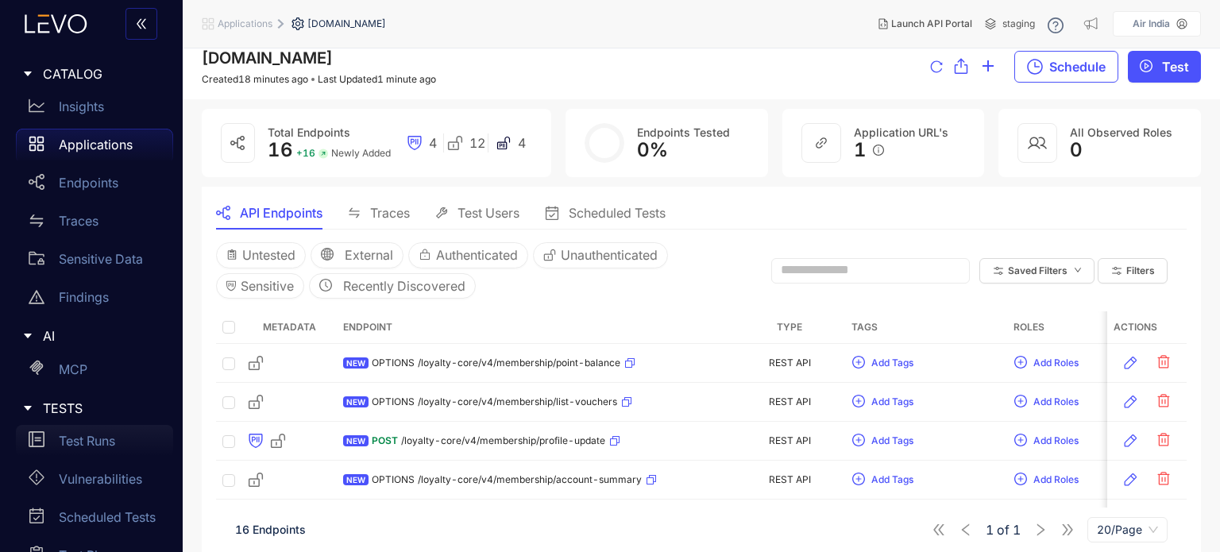
click at [111, 435] on p "Test Runs" at bounding box center [87, 441] width 56 height 14
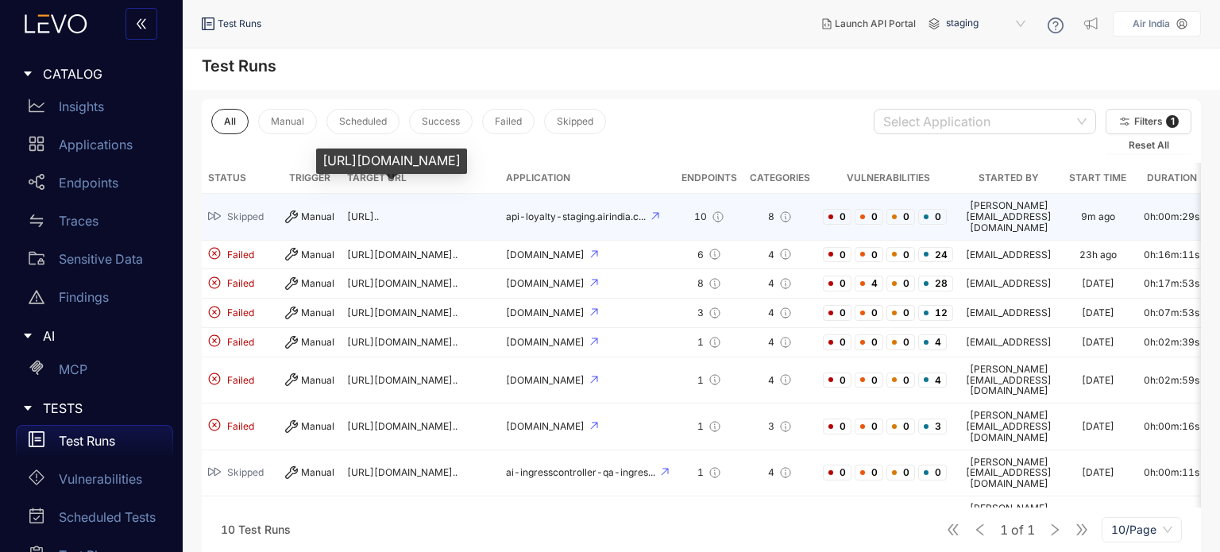
click at [379, 210] on span "[URL].." at bounding box center [363, 216] width 32 height 12
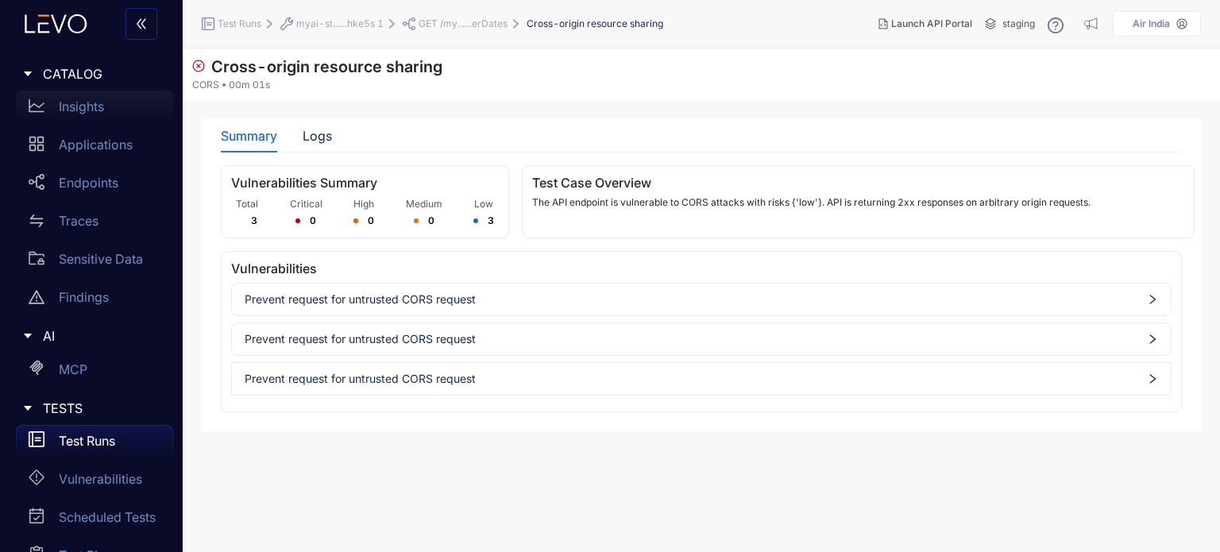
click at [81, 104] on p "Insights" at bounding box center [81, 106] width 45 height 14
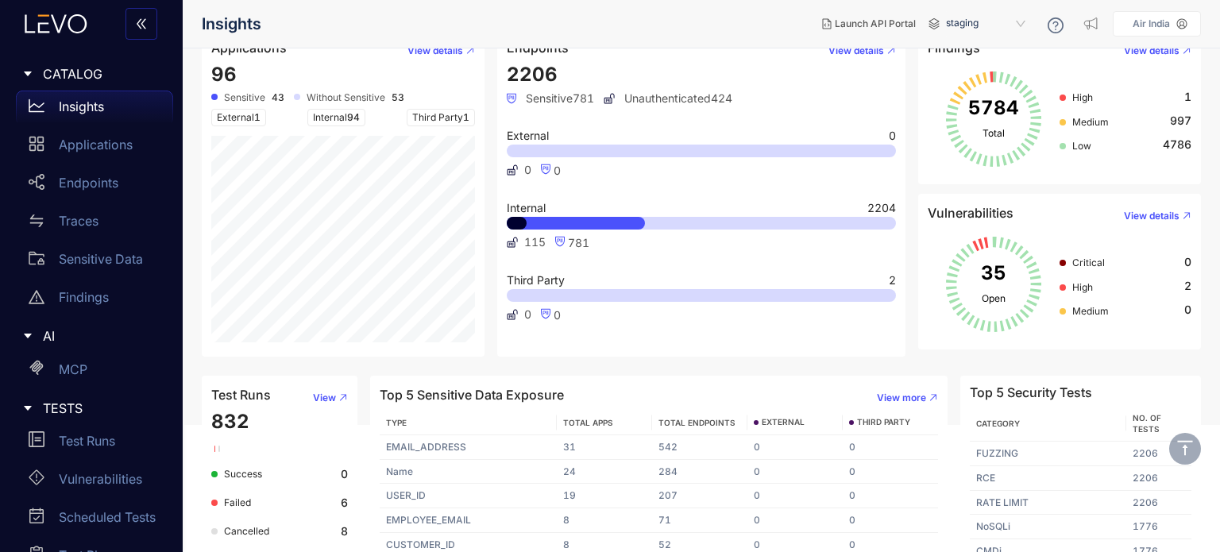
scroll to position [148, 0]
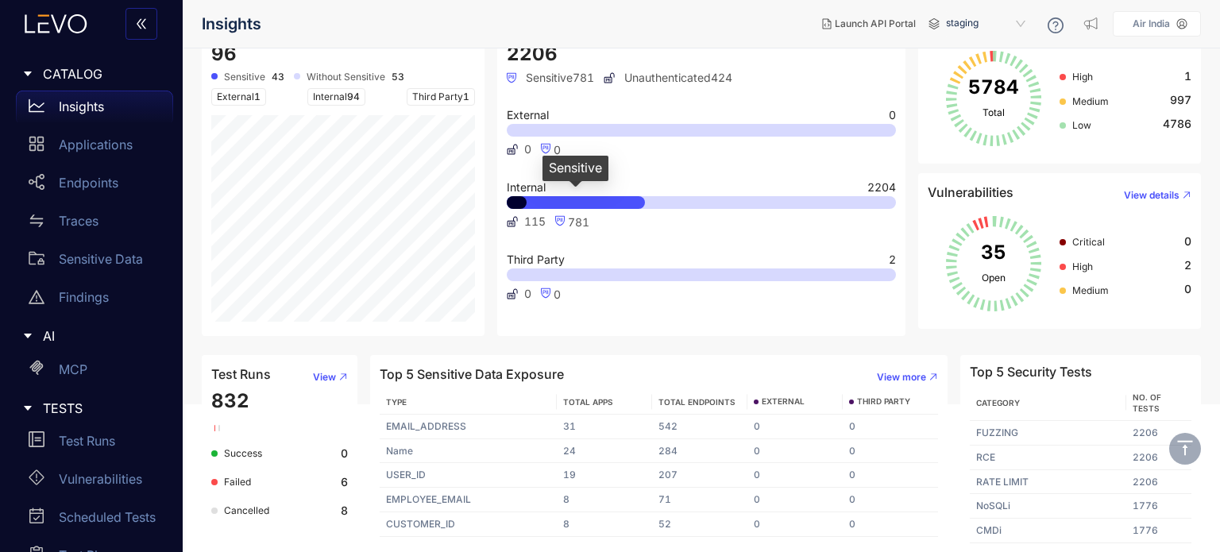
click at [597, 205] on div at bounding box center [576, 202] width 138 height 13
